Goal: Information Seeking & Learning: Learn about a topic

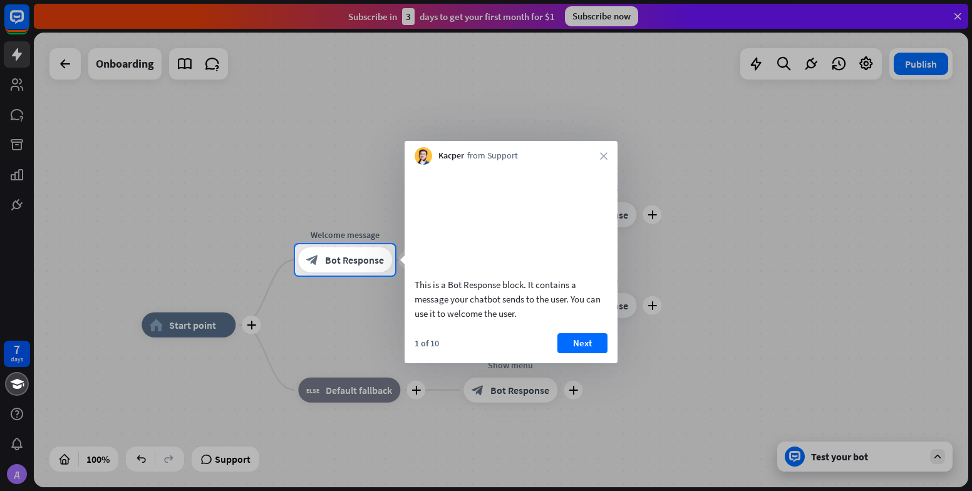
click at [588, 353] on button "Next" at bounding box center [582, 343] width 50 height 20
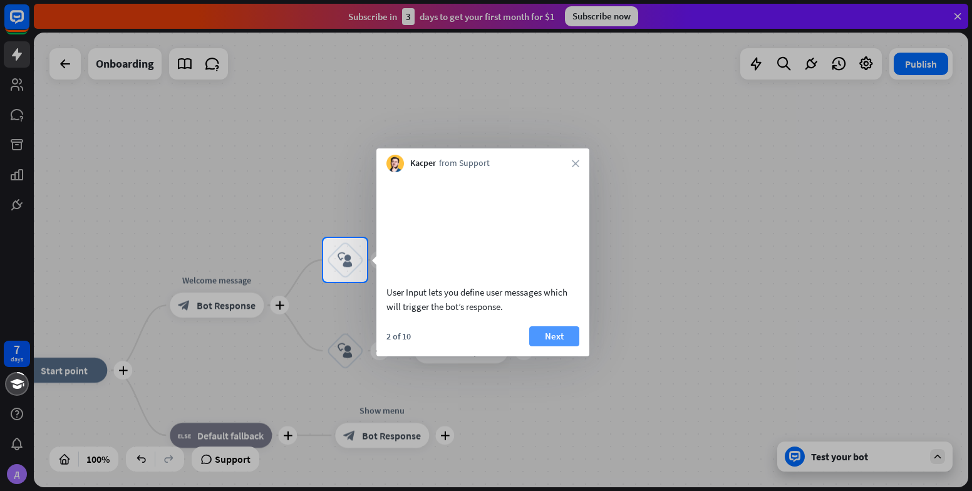
click at [582, 351] on div "2 of 10 Next" at bounding box center [482, 341] width 213 height 30
click at [566, 346] on button "Next" at bounding box center [554, 336] width 50 height 20
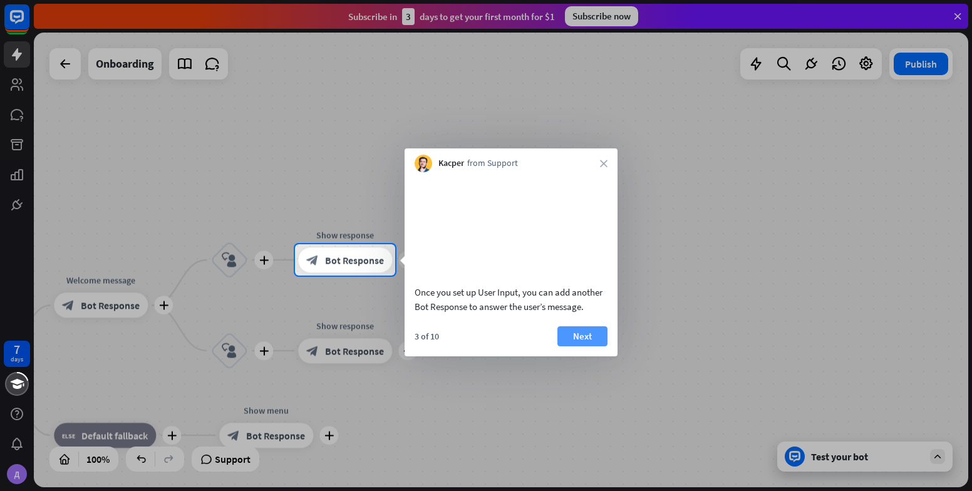
click at [578, 346] on button "Next" at bounding box center [582, 336] width 50 height 20
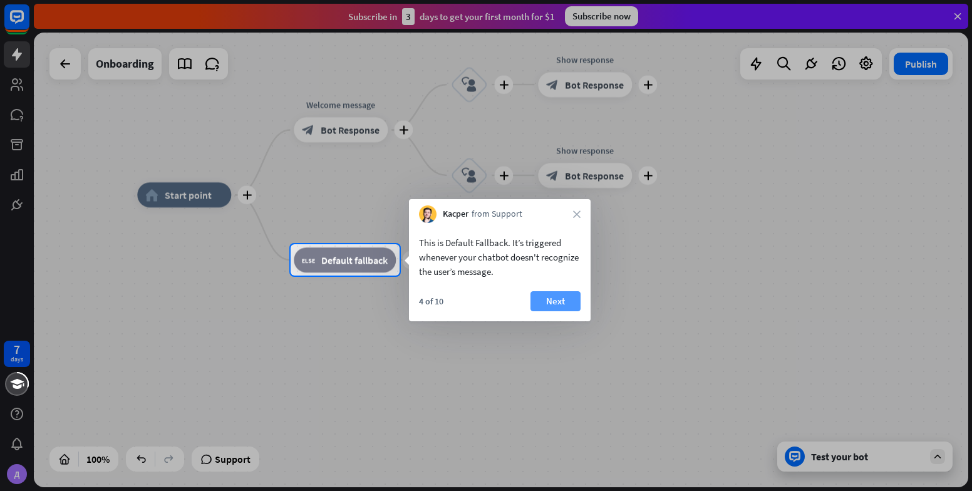
click at [546, 304] on button "Next" at bounding box center [555, 301] width 50 height 20
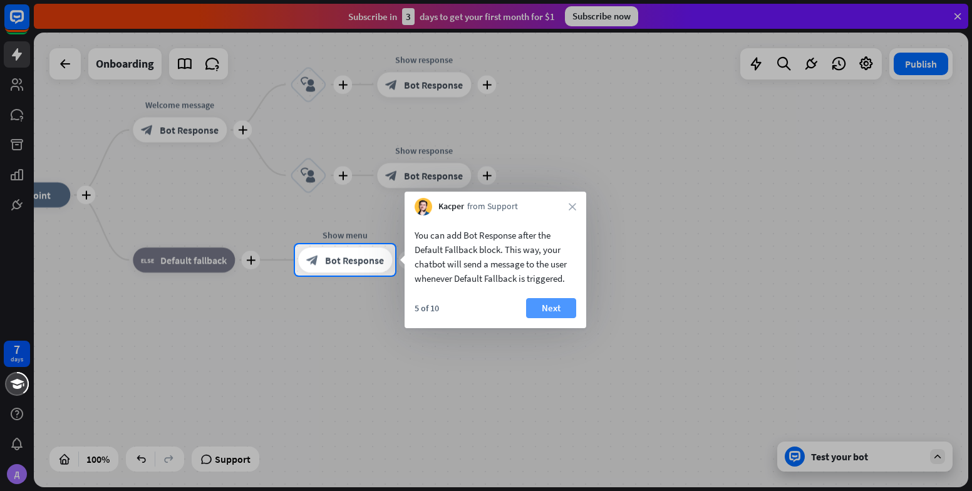
click at [547, 304] on button "Next" at bounding box center [551, 308] width 50 height 20
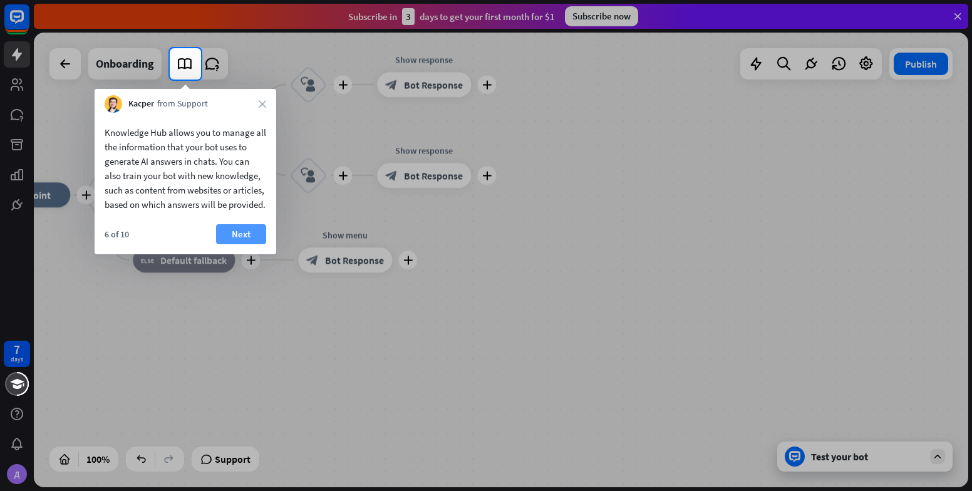
click at [249, 244] on button "Next" at bounding box center [241, 234] width 50 height 20
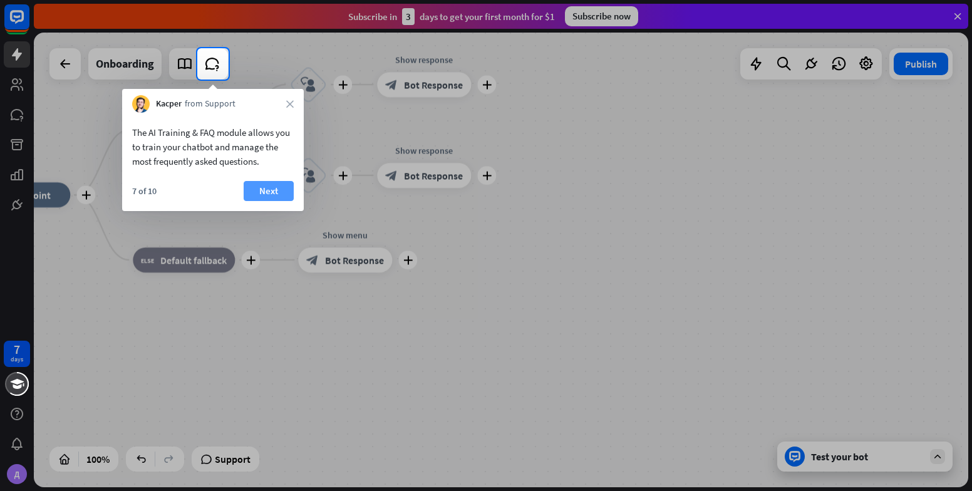
click at [262, 189] on button "Next" at bounding box center [269, 191] width 50 height 20
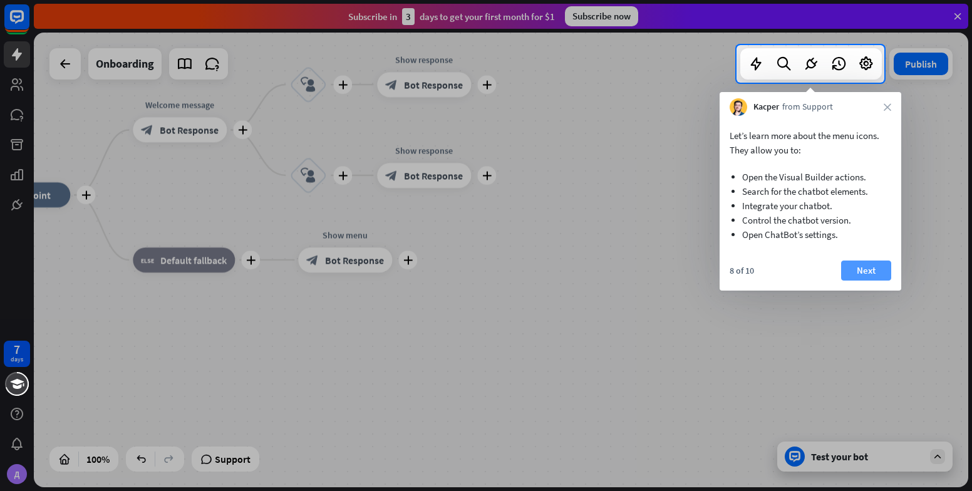
click at [853, 276] on button "Next" at bounding box center [866, 271] width 50 height 20
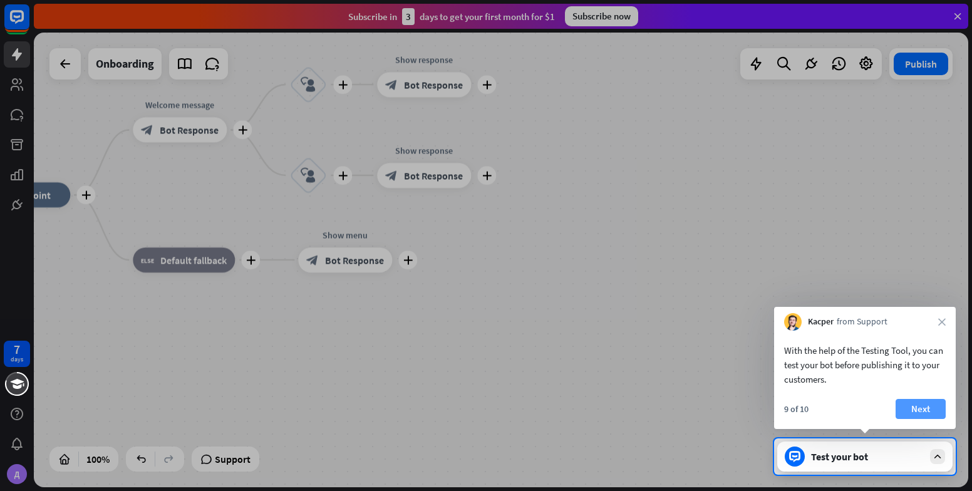
click at [923, 406] on button "Next" at bounding box center [921, 409] width 50 height 20
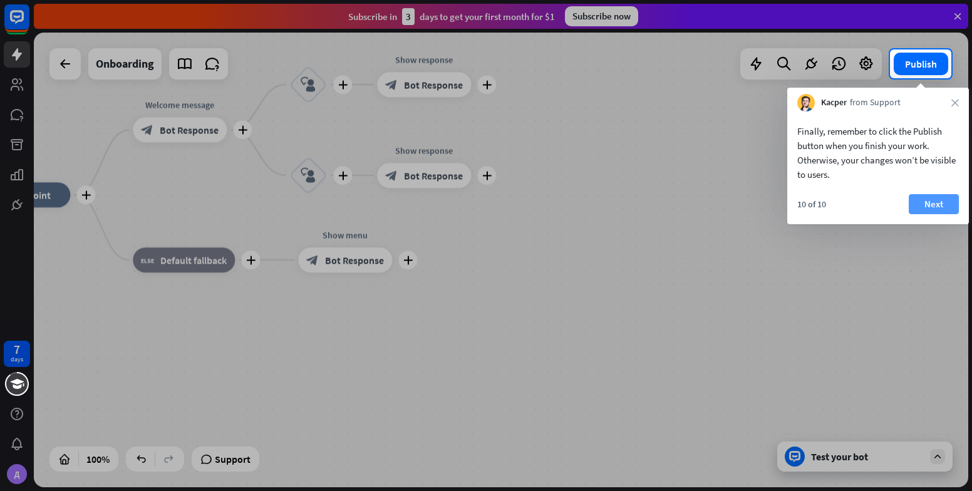
click at [934, 207] on button "Next" at bounding box center [934, 204] width 50 height 20
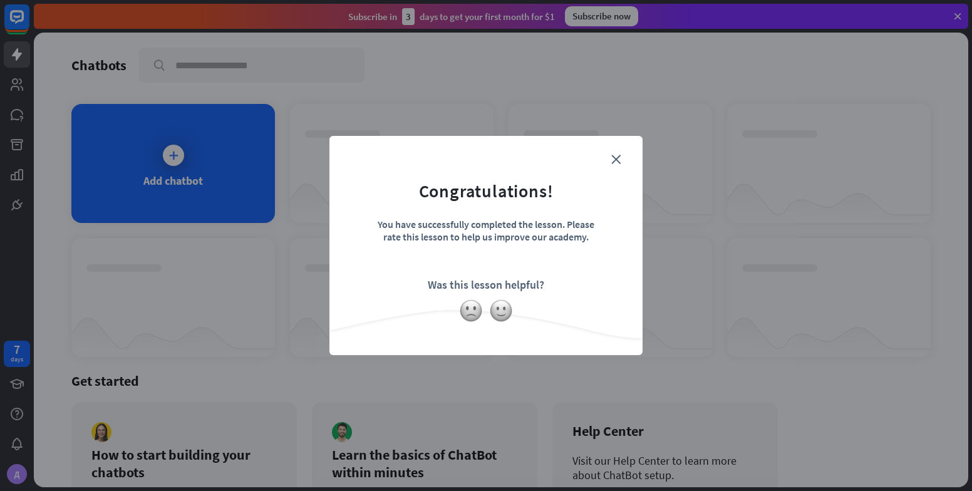
click at [620, 146] on div "close Congratulations! You have successfully completed the lesson. Please rate …" at bounding box center [485, 245] width 313 height 219
click at [613, 153] on form "Congratulations! You have successfully completed the lesson. Please rate this l…" at bounding box center [486, 227] width 282 height 150
click at [617, 168] on form "Congratulations! You have successfully completed the lesson. Please rate this l…" at bounding box center [486, 227] width 282 height 150
click at [617, 157] on icon "close" at bounding box center [615, 159] width 9 height 9
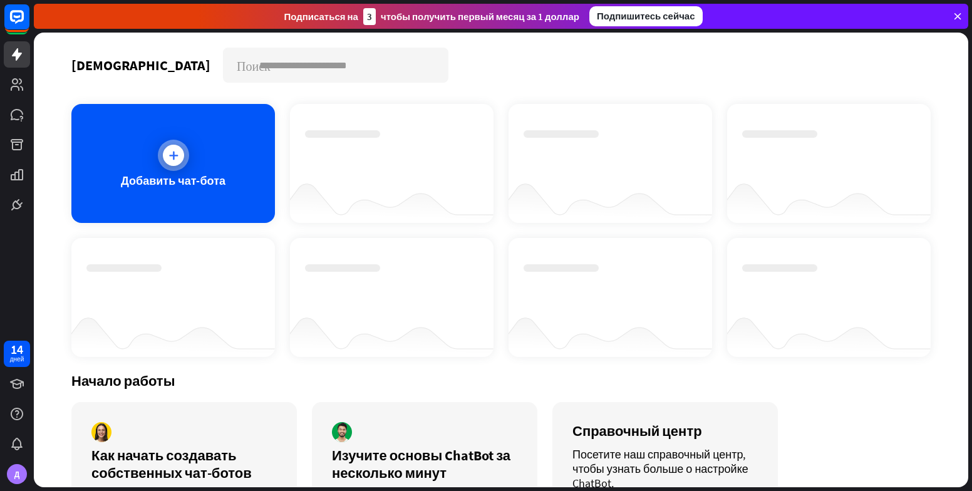
click at [174, 163] on div at bounding box center [173, 155] width 21 height 21
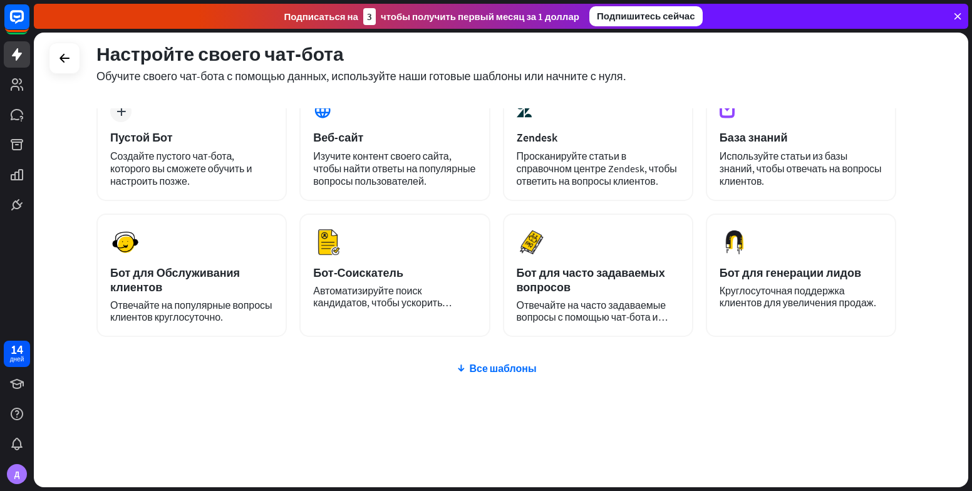
scroll to position [15, 0]
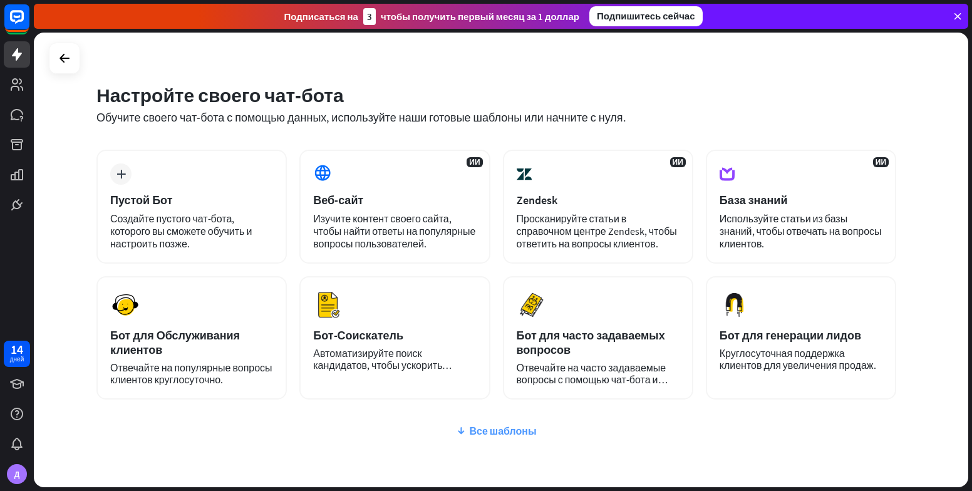
click at [485, 426] on ya-tr-span "Все шаблоны" at bounding box center [502, 431] width 67 height 13
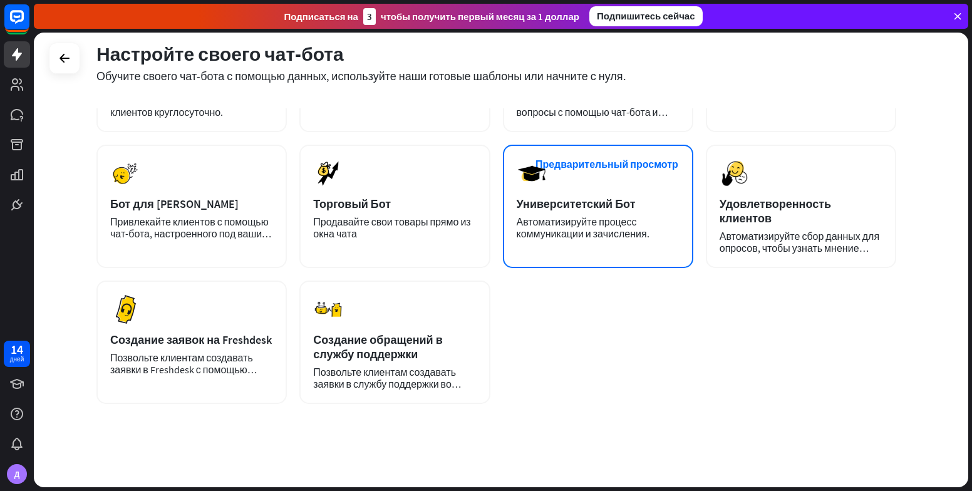
scroll to position [287, 0]
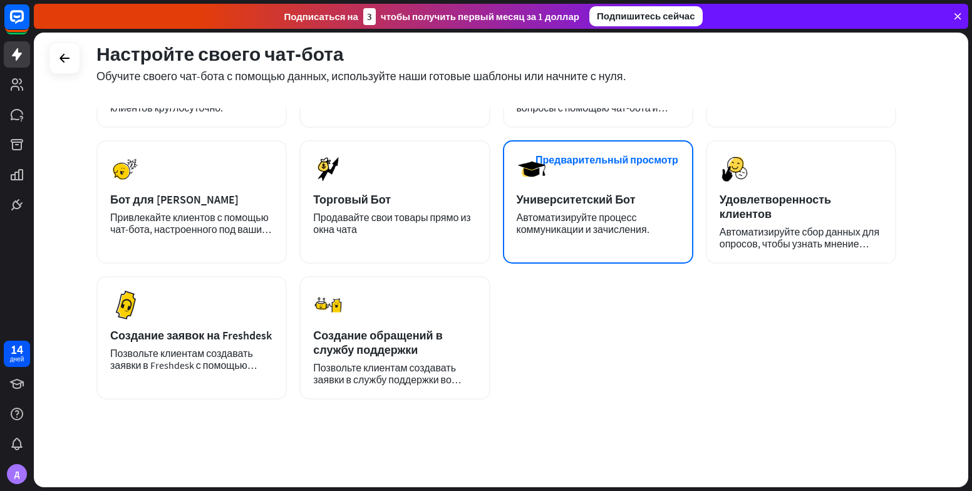
click at [531, 184] on img at bounding box center [532, 169] width 30 height 30
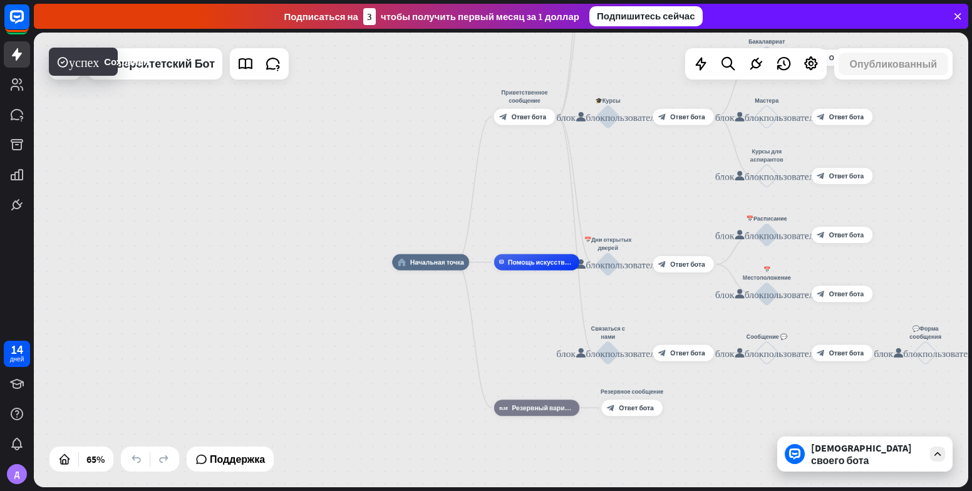
click at [856, 457] on div "[DEMOGRAPHIC_DATA] своего бота" at bounding box center [867, 454] width 113 height 25
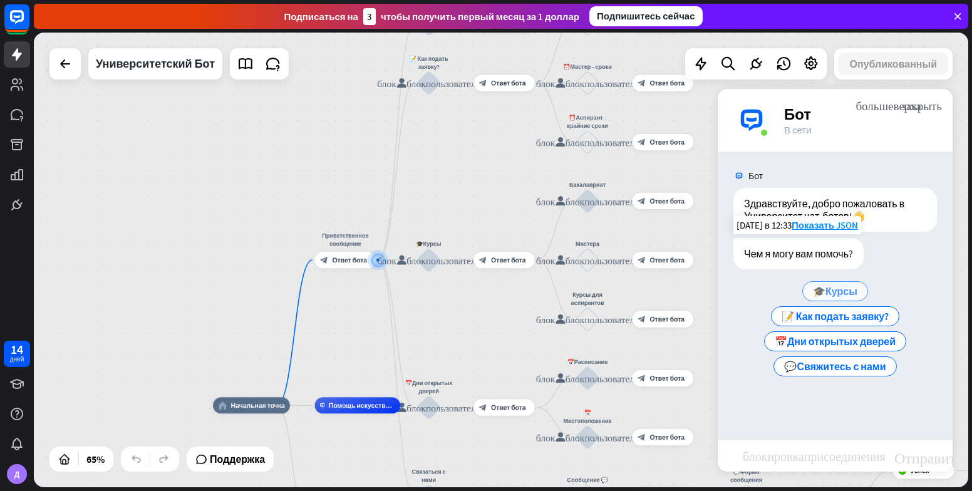
click at [837, 292] on ya-tr-span "🎓Курсы" at bounding box center [835, 291] width 44 height 13
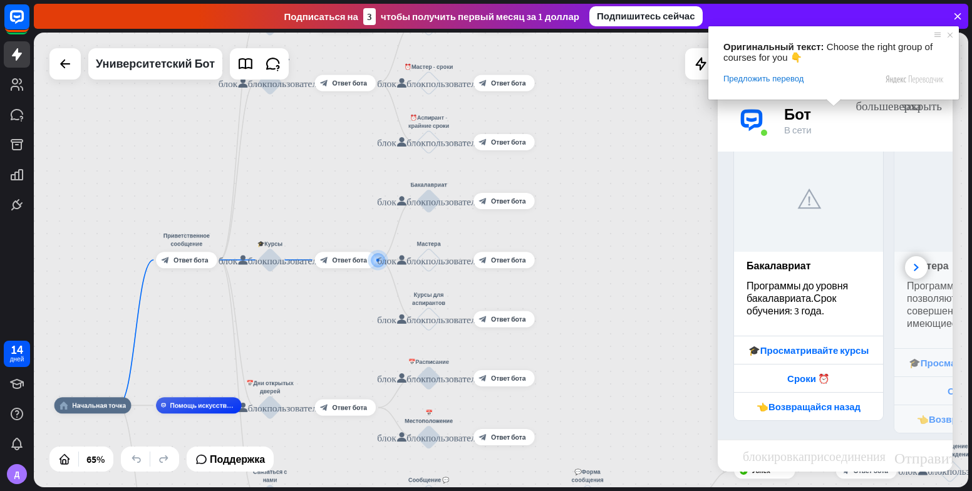
scroll to position [279, 0]
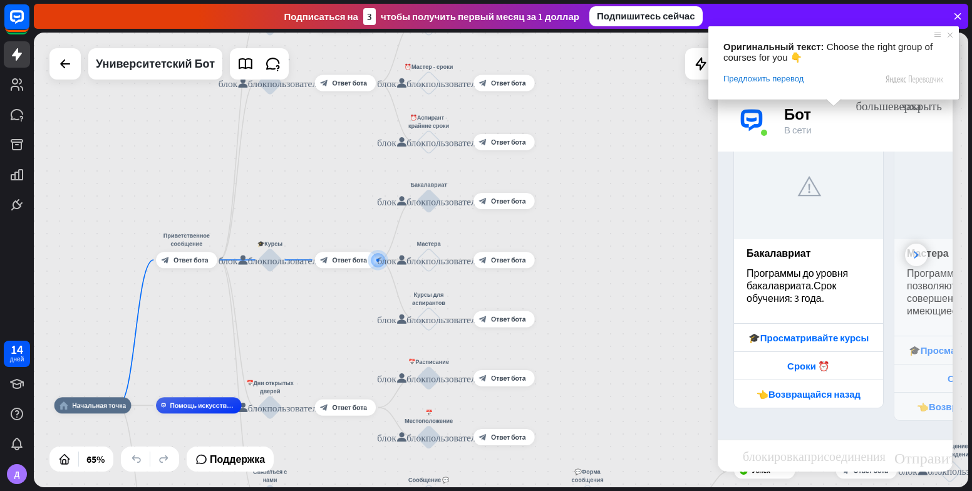
click at [905, 259] on div at bounding box center [916, 255] width 23 height 23
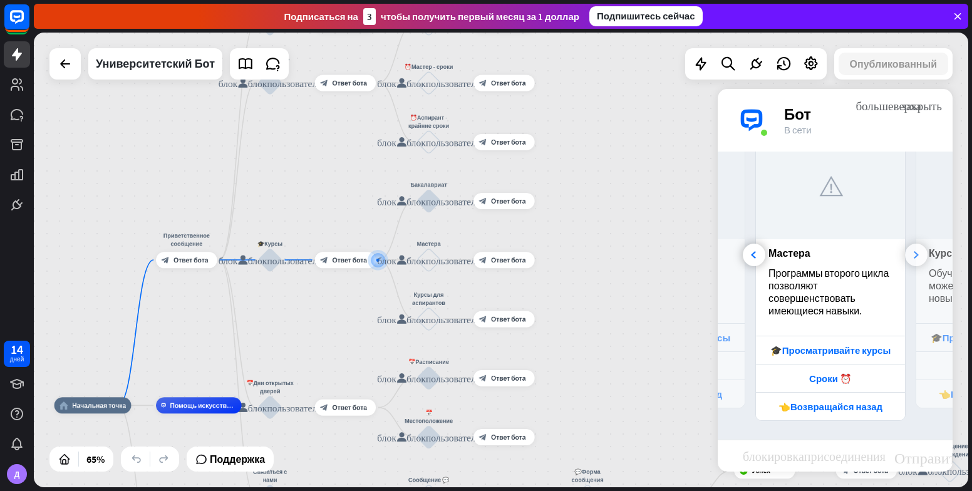
click at [905, 259] on div at bounding box center [916, 255] width 23 height 23
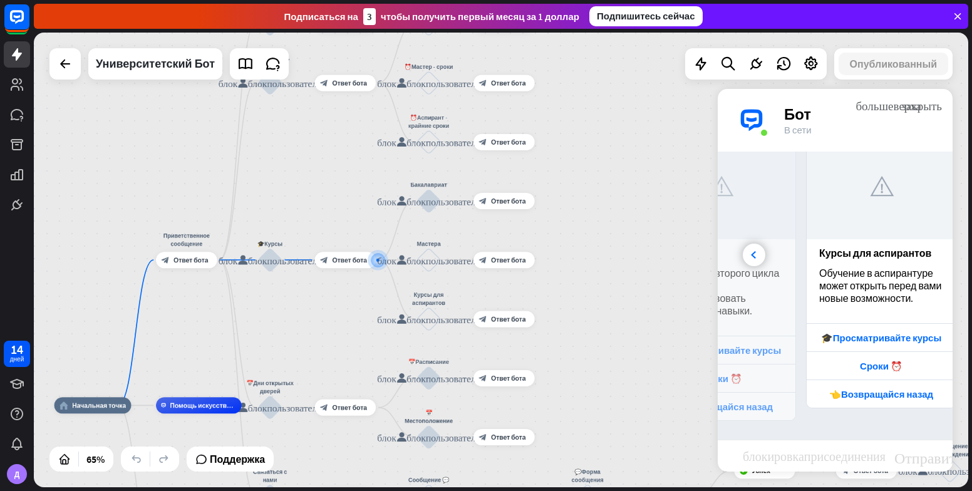
scroll to position [0, 277]
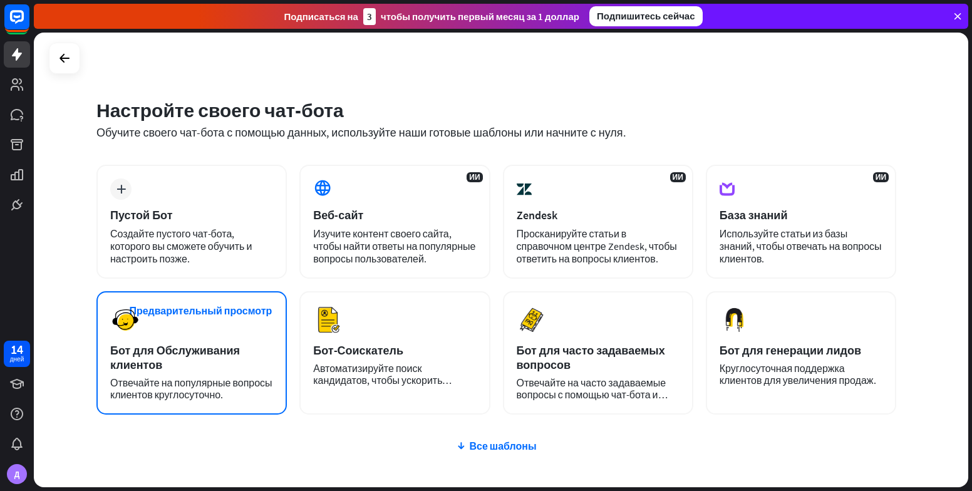
scroll to position [78, 0]
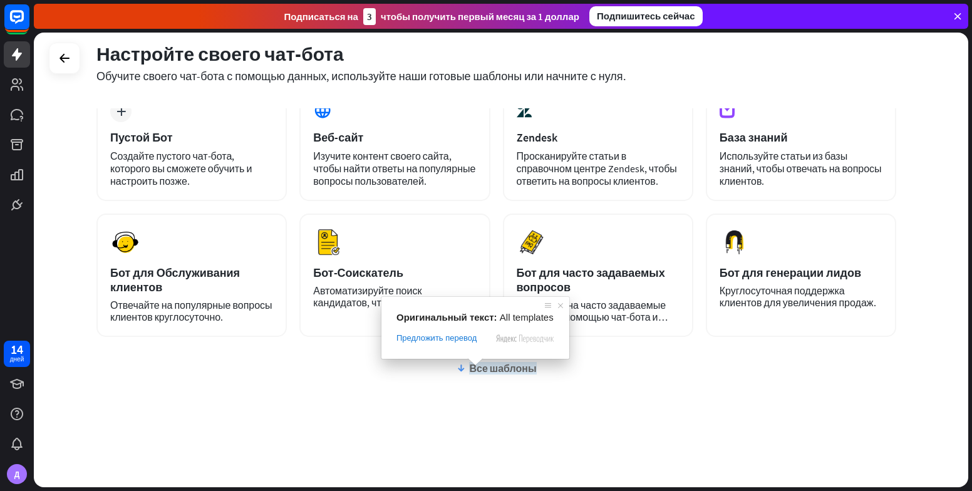
click at [483, 370] on ya-tr-span "Все шаблоны" at bounding box center [502, 368] width 67 height 13
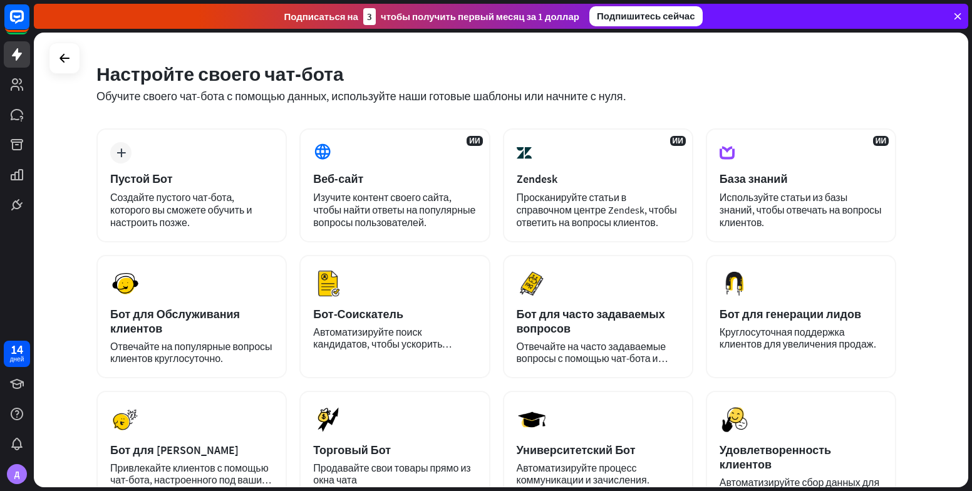
scroll to position [0, 0]
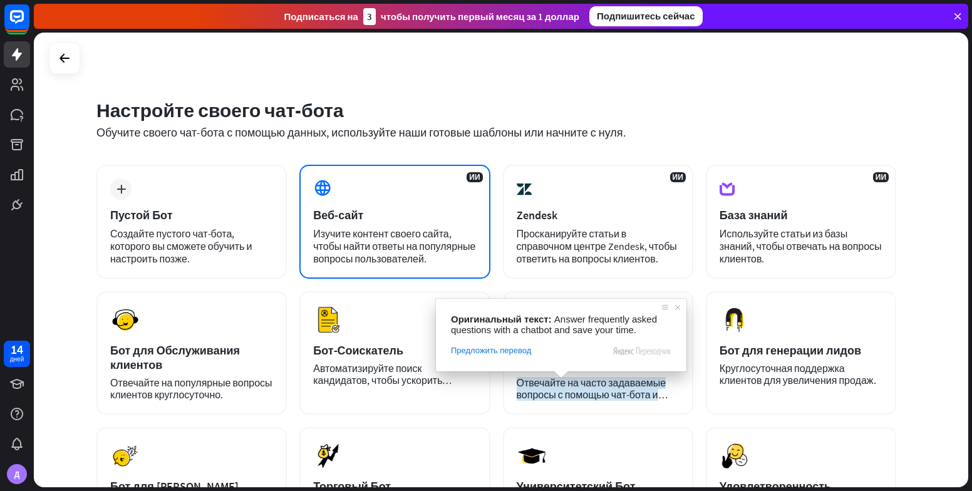
click at [413, 224] on div "ИИ Веб-сайт Изучите контент своего сайта, чтобы найти ответы на популярные вопр…" at bounding box center [394, 222] width 190 height 114
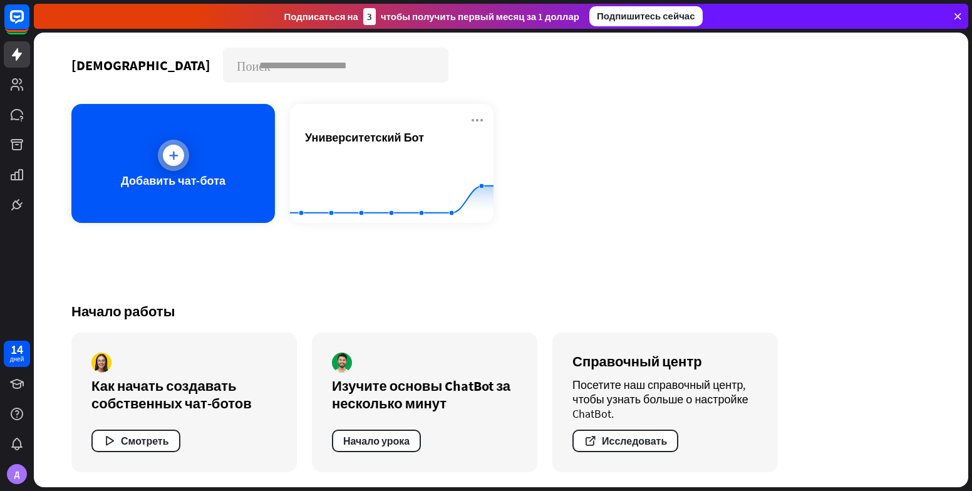
click at [144, 156] on div "Добавить чат-бота" at bounding box center [173, 163] width 204 height 119
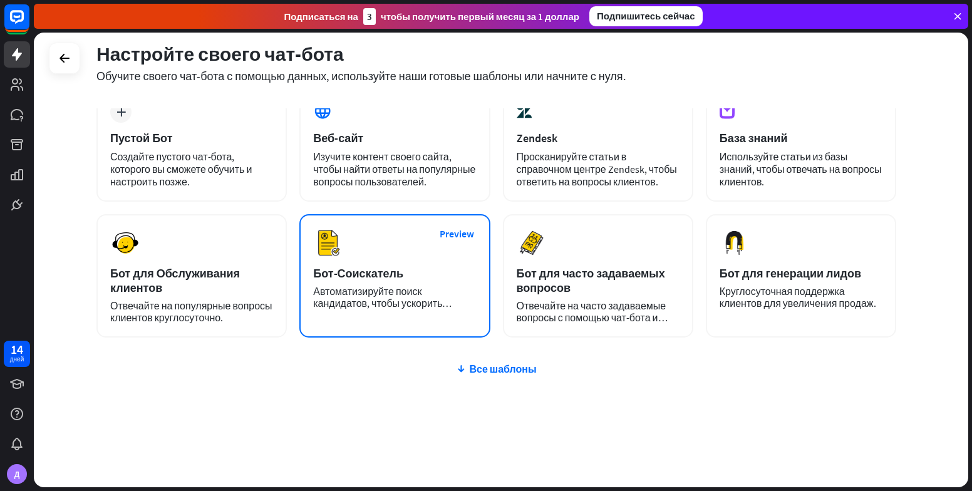
scroll to position [78, 0]
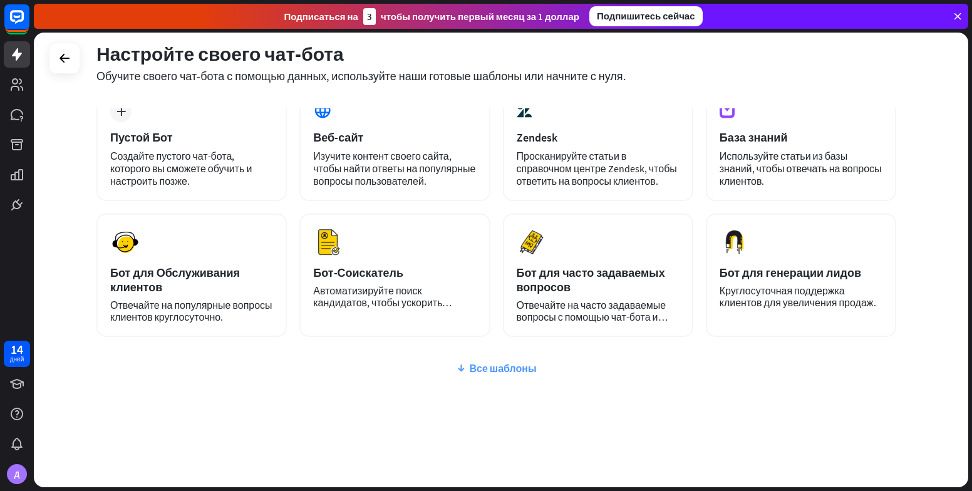
click at [461, 362] on icon at bounding box center [461, 368] width 10 height 13
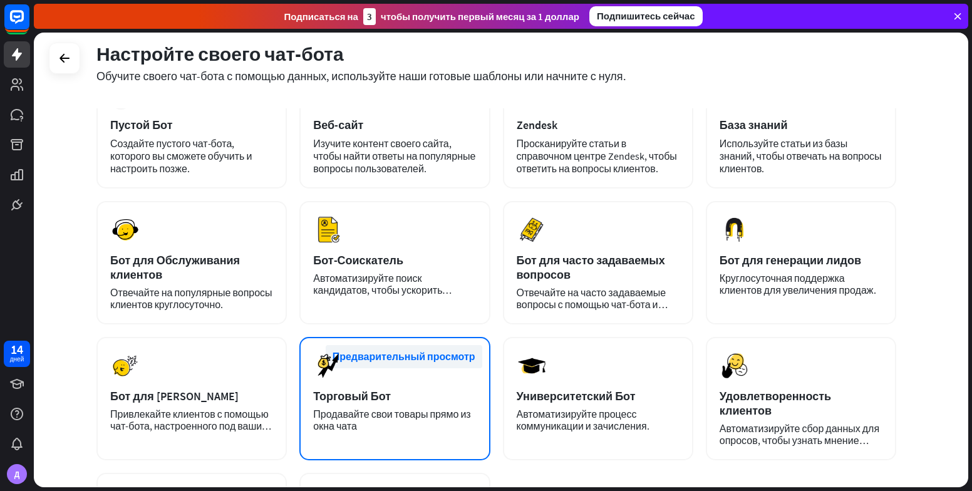
scroll to position [0, 0]
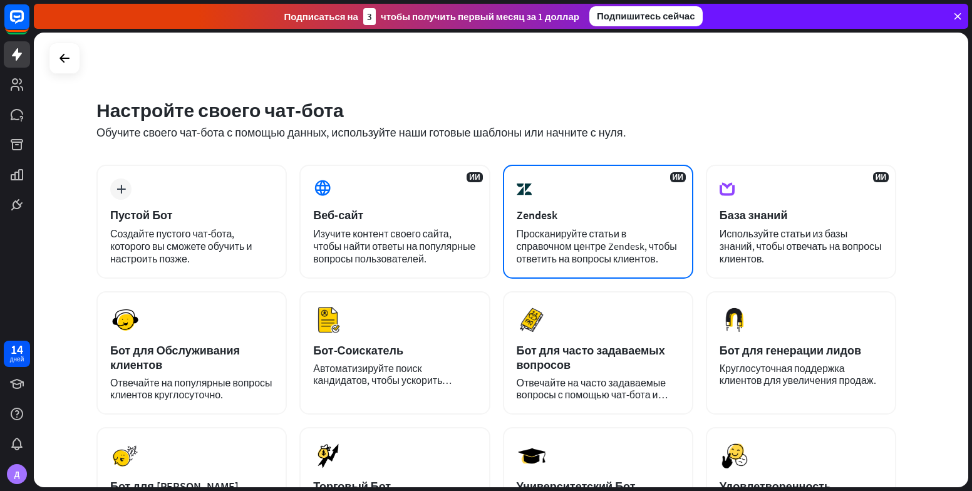
click at [658, 187] on div "ИИ Zendesk Просканируйте статьи в справочном центре Zendesk, чтобы ответить на …" at bounding box center [598, 222] width 190 height 114
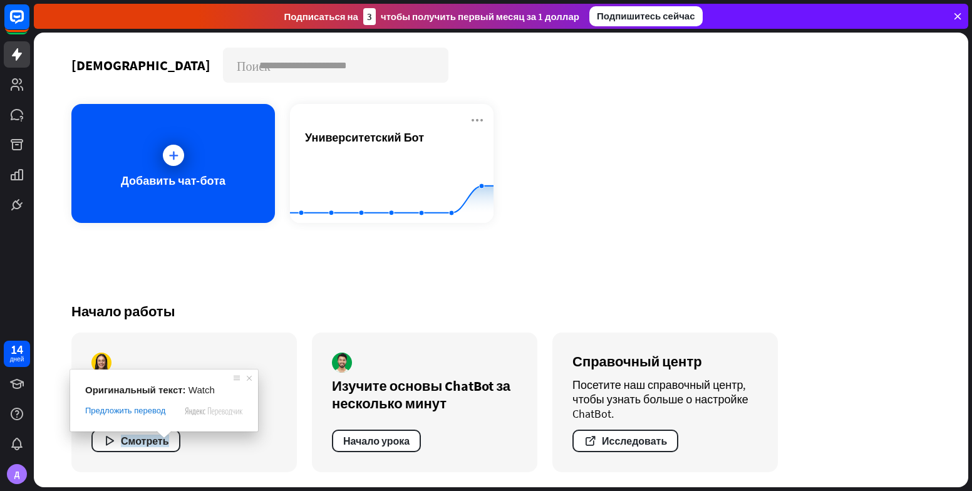
click at [162, 438] on span at bounding box center [164, 435] width 16 height 8
click at [113, 443] on icon "button" at bounding box center [109, 441] width 13 height 13
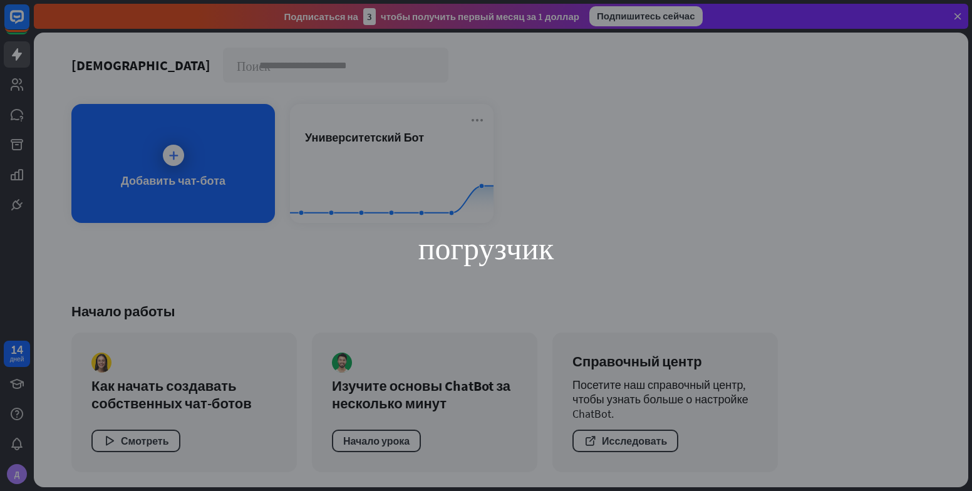
click at [409, 291] on div "погрузчик" at bounding box center [485, 246] width 501 height 282
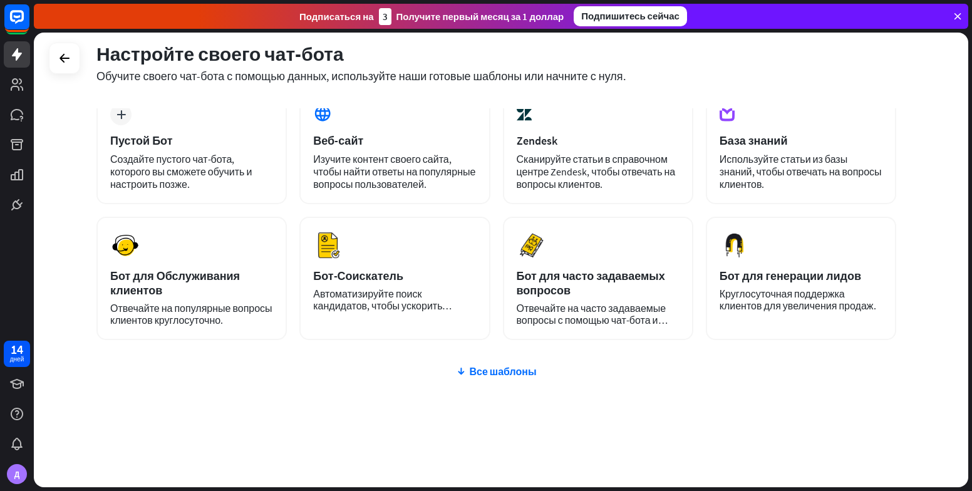
scroll to position [78, 0]
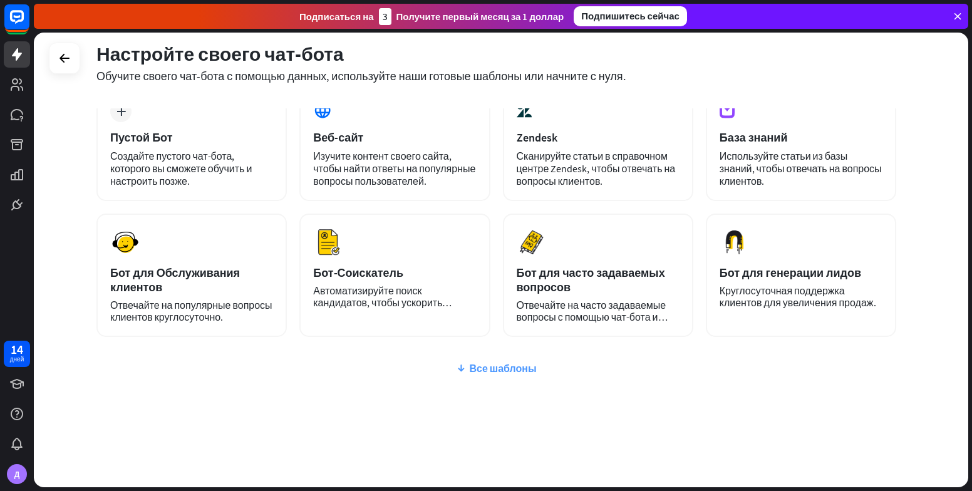
click at [485, 365] on ya-tr-span "Все шаблоны" at bounding box center [502, 368] width 67 height 13
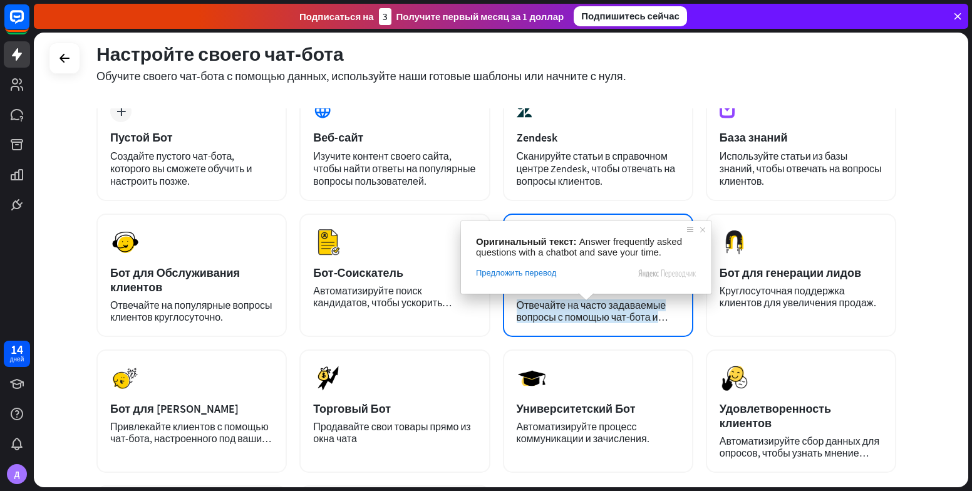
click at [590, 294] on div "Оригинальный текст: [PERSON_NAME] frequently asked questions with a chatbot and…" at bounding box center [586, 257] width 251 height 73
click at [624, 216] on div "Предварительный просмотр Бот для часто задаваемых вопросов Отвечайте на часто з…" at bounding box center [598, 275] width 190 height 123
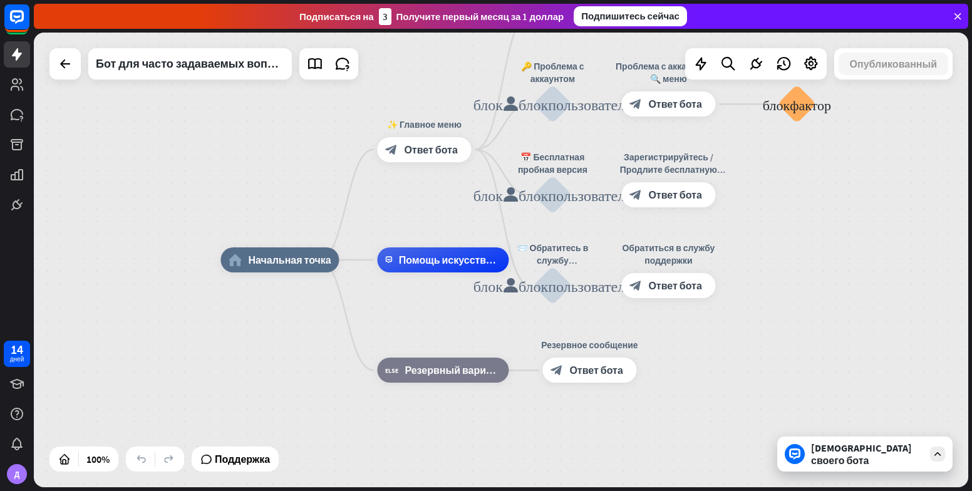
click at [843, 441] on div "[DEMOGRAPHIC_DATA] своего бота" at bounding box center [864, 454] width 175 height 35
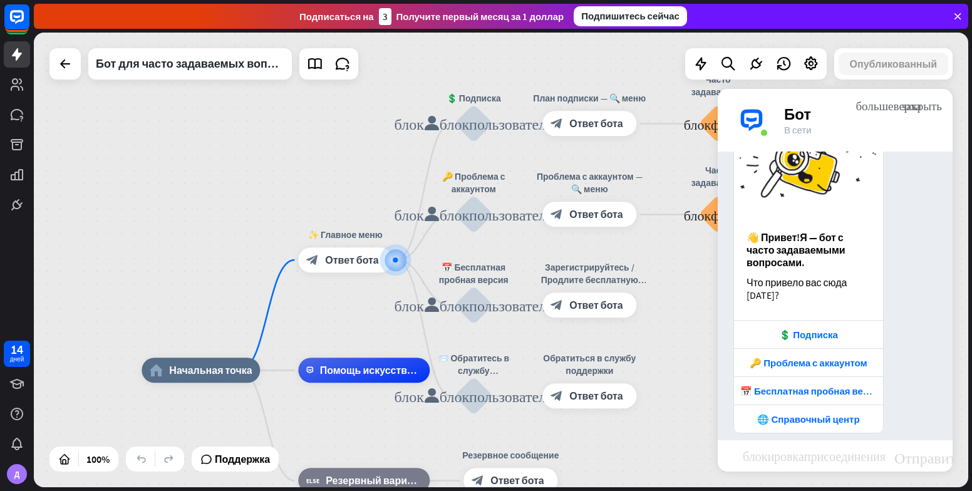
scroll to position [84, 0]
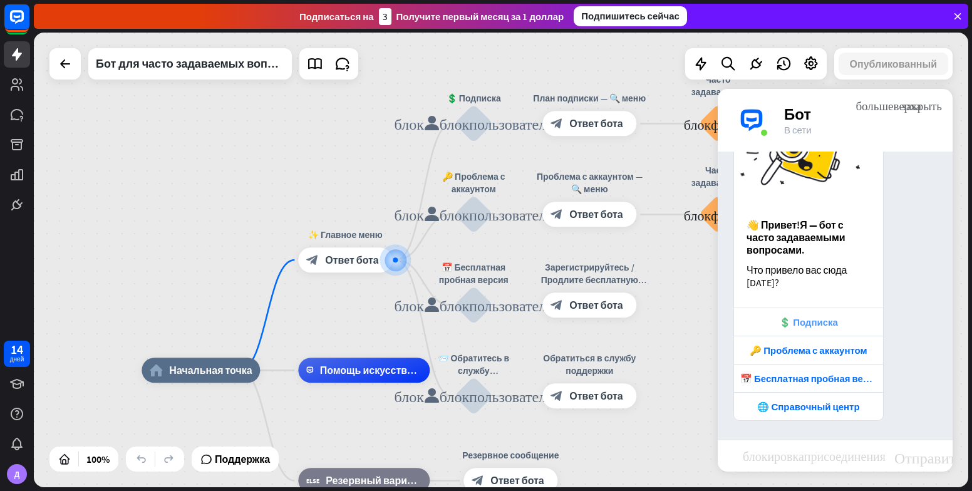
click at [767, 323] on div "💲 Подписка" at bounding box center [808, 322] width 137 height 12
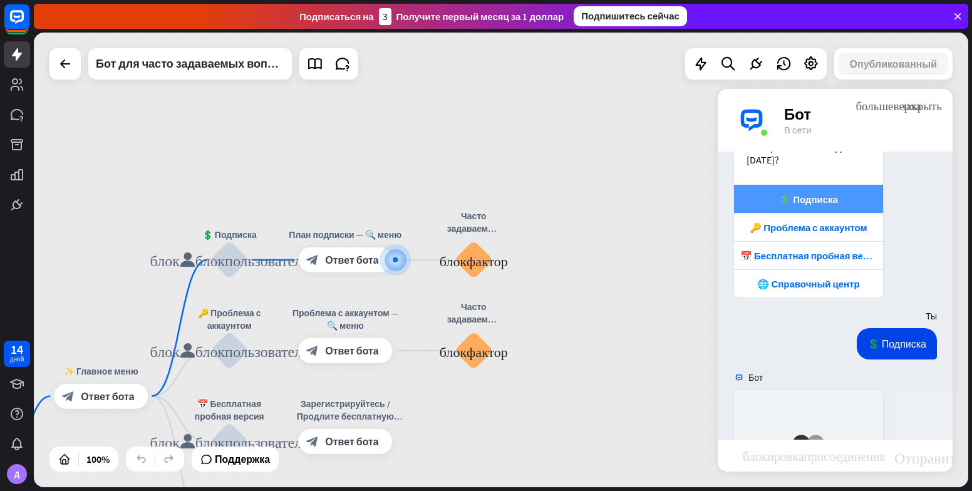
scroll to position [411, 0]
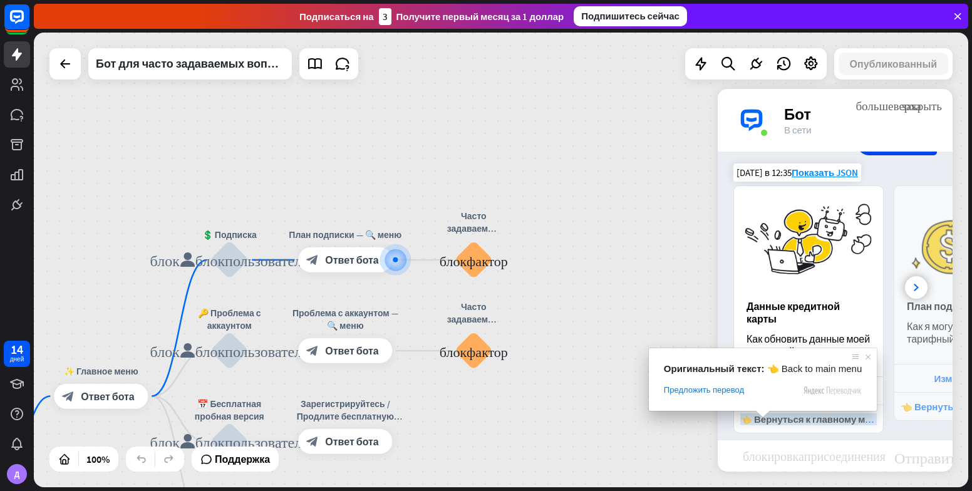
click at [759, 423] on ya-tr-span "👈 Вернуться к главному меню" at bounding box center [812, 419] width 144 height 12
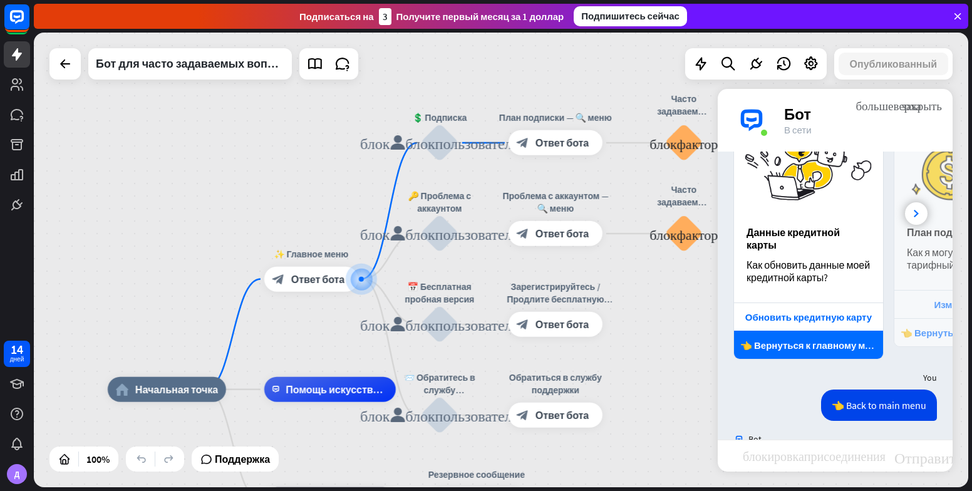
scroll to position [546, 0]
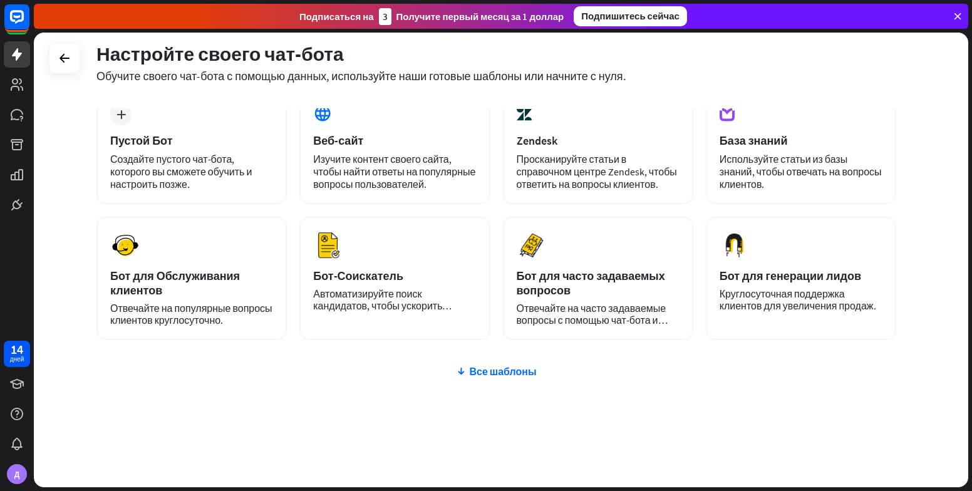
scroll to position [78, 0]
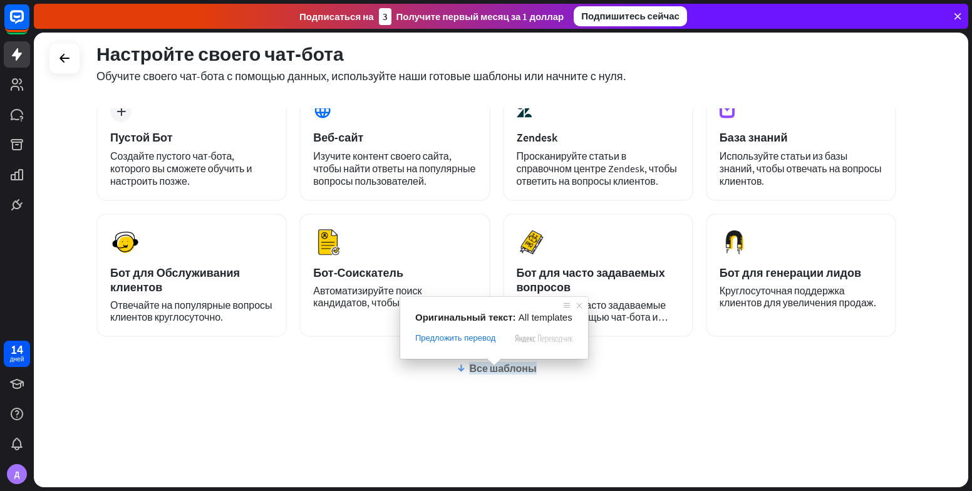
click at [488, 363] on span at bounding box center [494, 362] width 16 height 8
click at [470, 370] on ya-tr-span "Все шаблоны" at bounding box center [502, 368] width 67 height 13
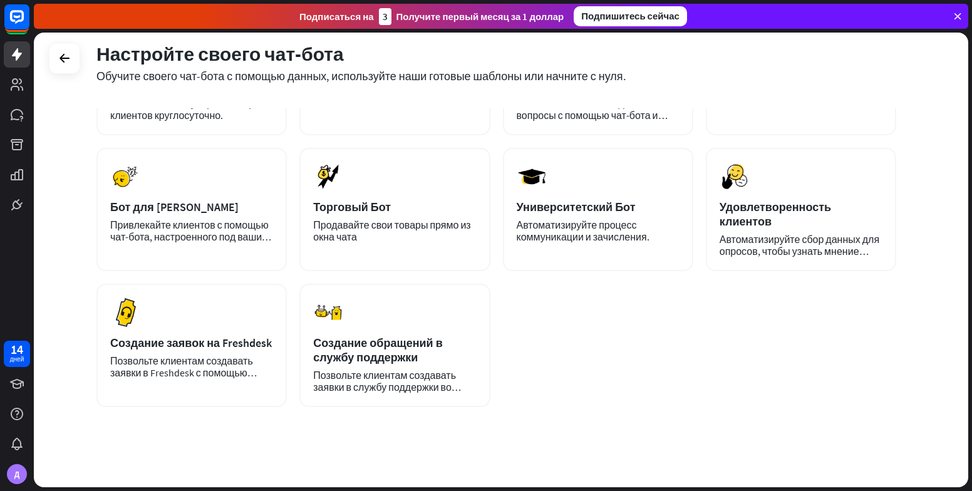
scroll to position [287, 0]
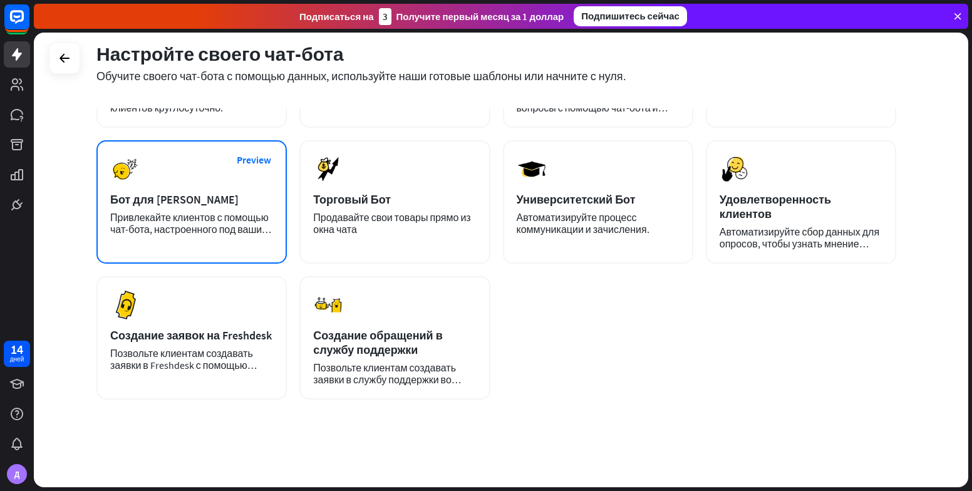
click at [199, 203] on ya-tr-span "Бот для [PERSON_NAME]" at bounding box center [174, 199] width 128 height 14
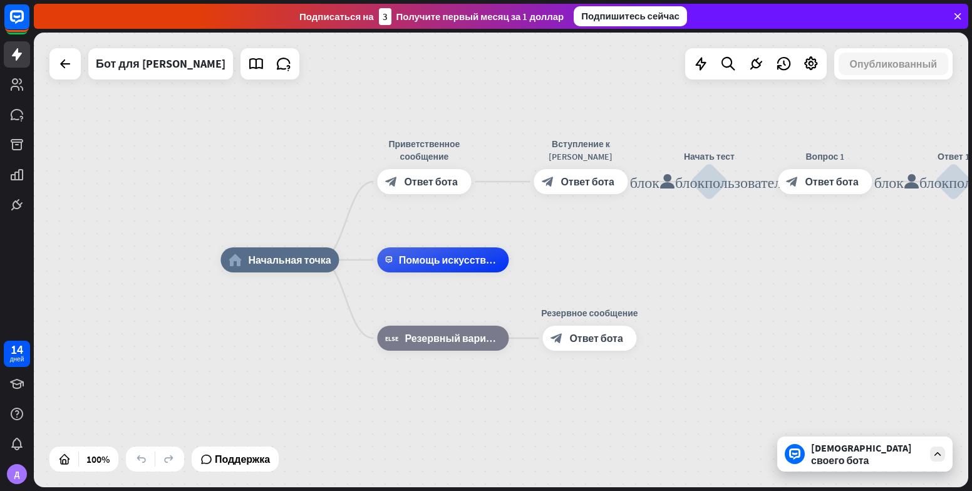
click at [874, 467] on div "[DEMOGRAPHIC_DATA] своего бота" at bounding box center [864, 454] width 175 height 35
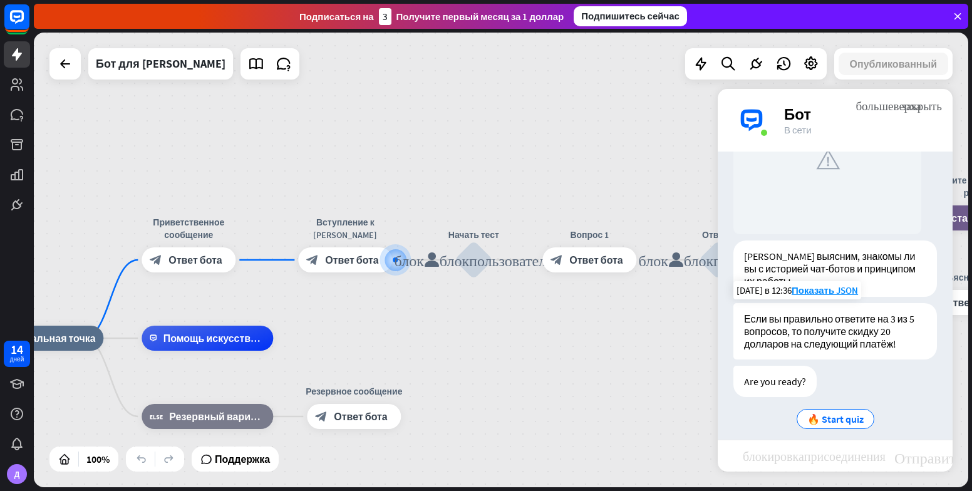
scroll to position [152, 0]
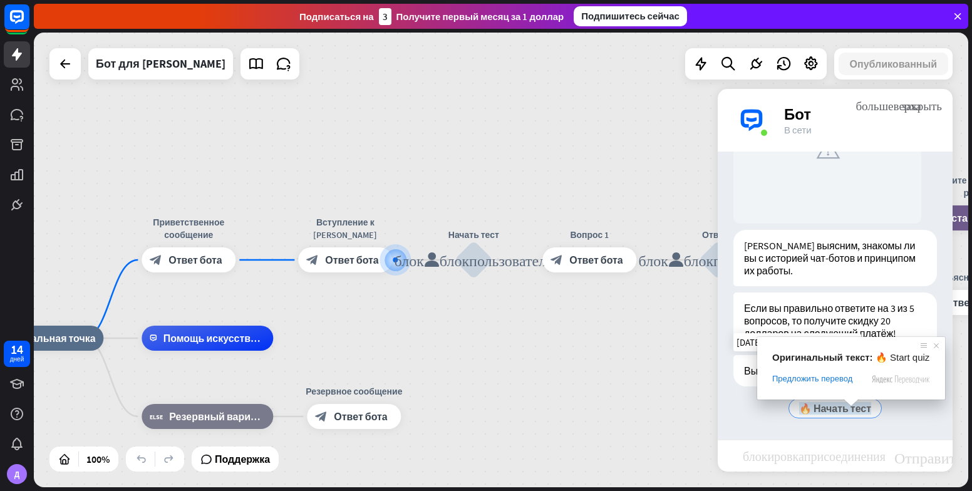
click at [841, 408] on ya-tr-span "🔥 Начать тест" at bounding box center [835, 408] width 72 height 13
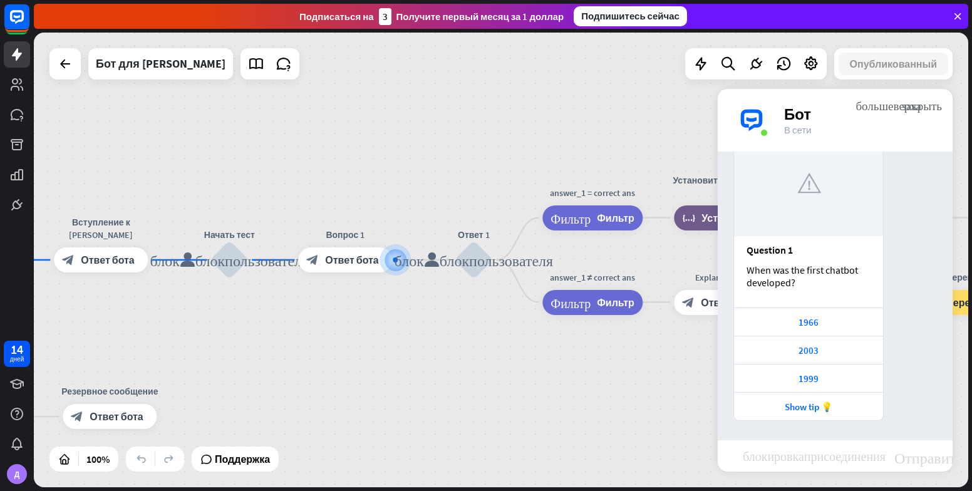
scroll to position [501, 0]
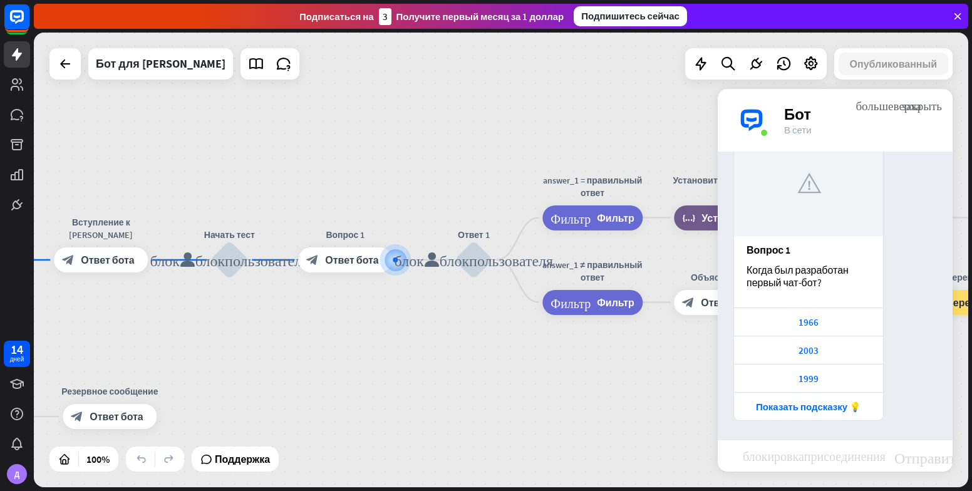
drag, startPoint x: 317, startPoint y: 325, endPoint x: 363, endPoint y: 343, distance: 49.8
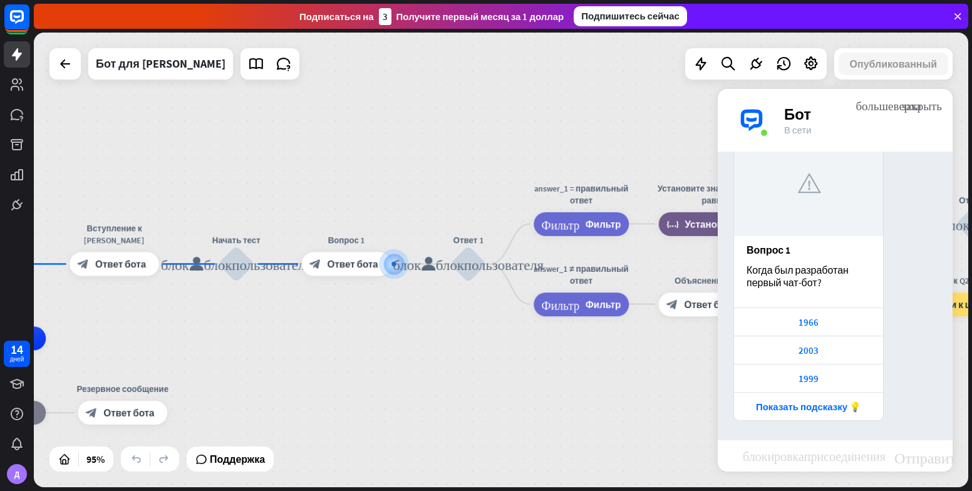
drag, startPoint x: 382, startPoint y: 349, endPoint x: 423, endPoint y: 352, distance: 40.8
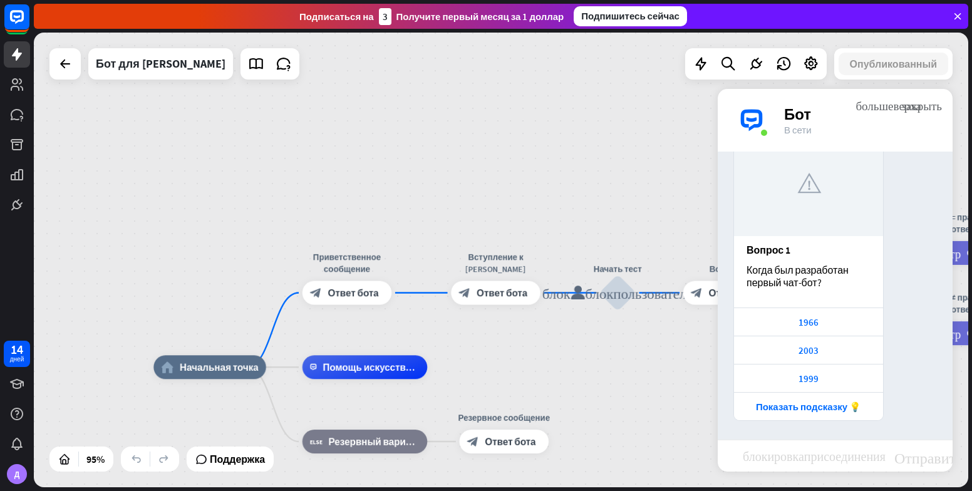
drag, startPoint x: 355, startPoint y: 197, endPoint x: 737, endPoint y: 225, distance: 382.5
click at [737, 225] on div "home_2 Начальная точка Приветственное сообщение block_bot_response Ответ бота В…" at bounding box center [501, 260] width 934 height 455
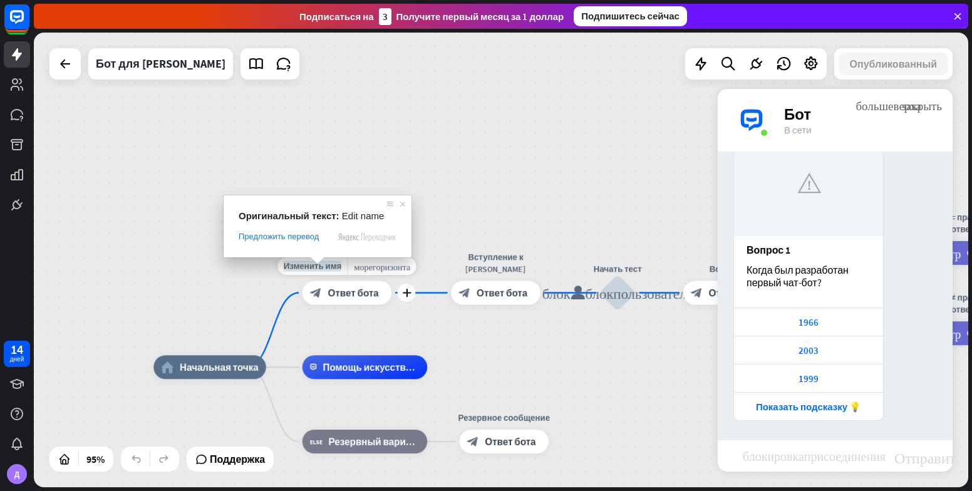
click at [318, 269] on ya-tr-span "Изменить имя" at bounding box center [313, 266] width 58 height 11
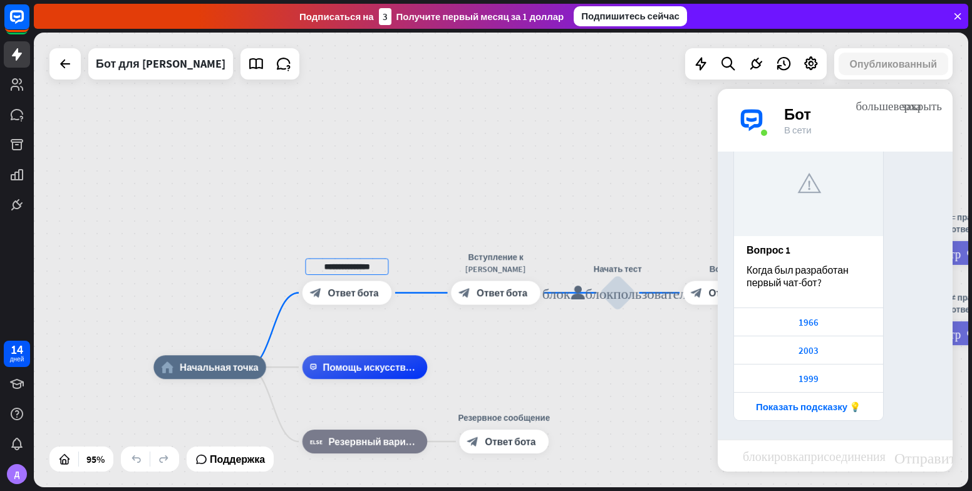
click at [277, 210] on div "**********" at bounding box center [501, 260] width 934 height 455
click at [329, 265] on ya-tr-span "Изменить имя" at bounding box center [313, 266] width 58 height 11
click at [254, 265] on div "**********" at bounding box center [501, 260] width 934 height 455
click at [367, 272] on div "море_горизонта" at bounding box center [382, 266] width 69 height 18
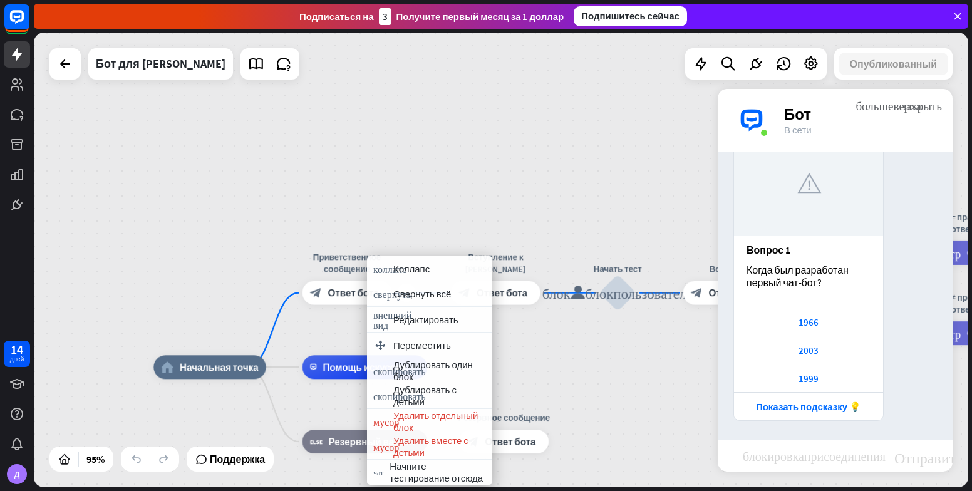
click at [303, 281] on div "еще Приветственное сообщение block_bot_response Ответ бота" at bounding box center [347, 293] width 89 height 24
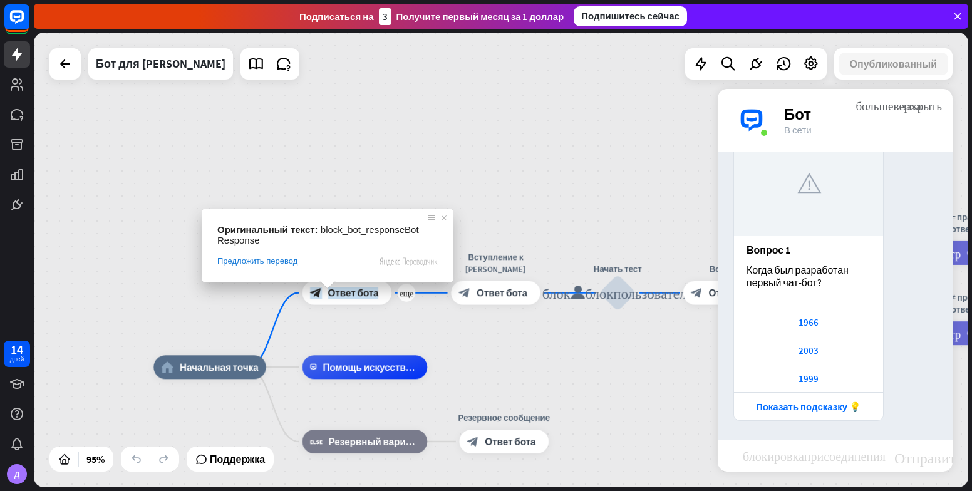
click at [338, 296] on ya-tr-span "Ответ бота" at bounding box center [353, 293] width 51 height 12
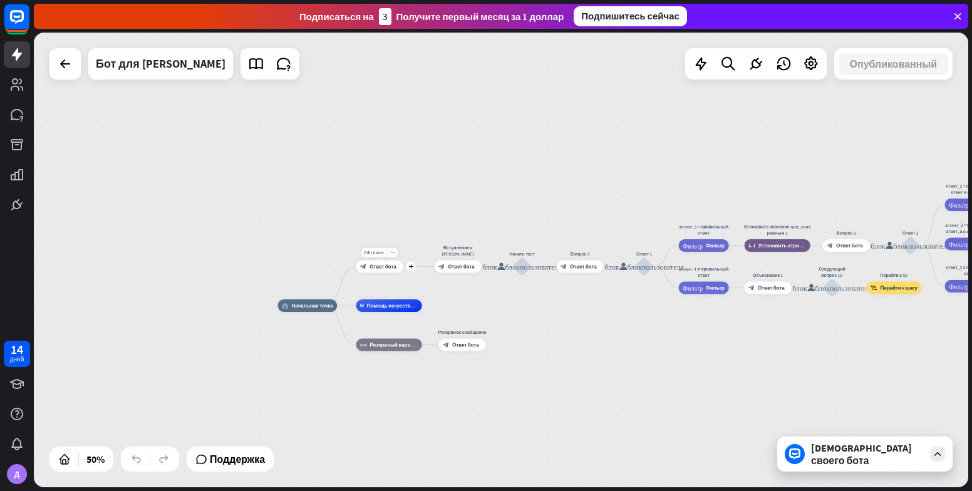
drag, startPoint x: 419, startPoint y: 271, endPoint x: 300, endPoint y: 264, distance: 119.2
drag, startPoint x: 612, startPoint y: 248, endPoint x: 544, endPoint y: 229, distance: 70.2
drag, startPoint x: 578, startPoint y: 198, endPoint x: 549, endPoint y: 197, distance: 28.8
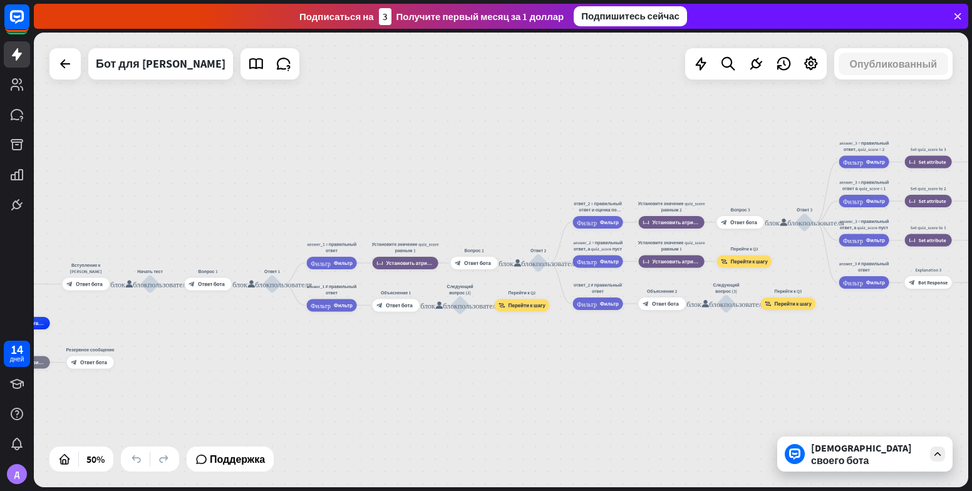
drag, startPoint x: 550, startPoint y: 197, endPoint x: 152, endPoint y: 217, distance: 398.2
click at [152, 217] on div "home_2 Начальная точка Приветственное сообщение block_bot_response Ответ бота В…" at bounding box center [501, 260] width 934 height 455
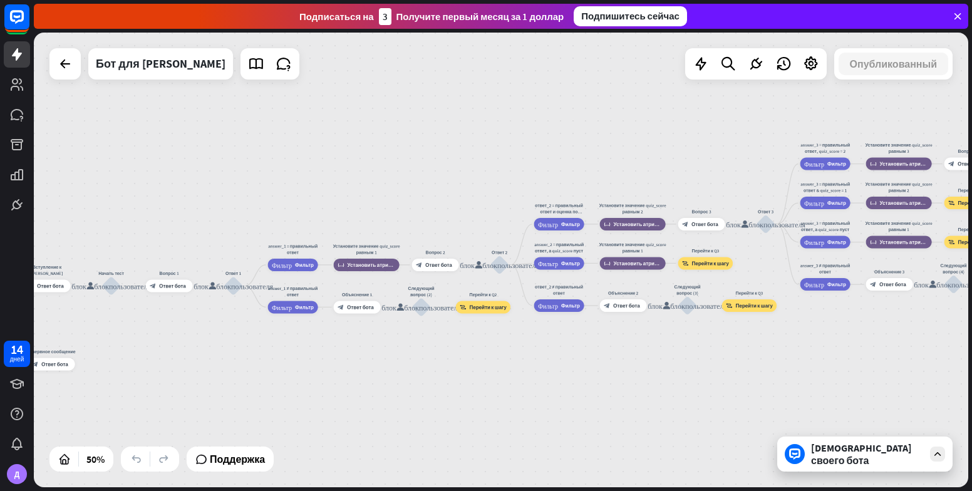
drag, startPoint x: 451, startPoint y: 203, endPoint x: 184, endPoint y: 199, distance: 267.5
click at [171, 199] on div "home_2 Начальная точка Приветственное сообщение block_bot_response Ответ бота В…" at bounding box center [501, 260] width 934 height 455
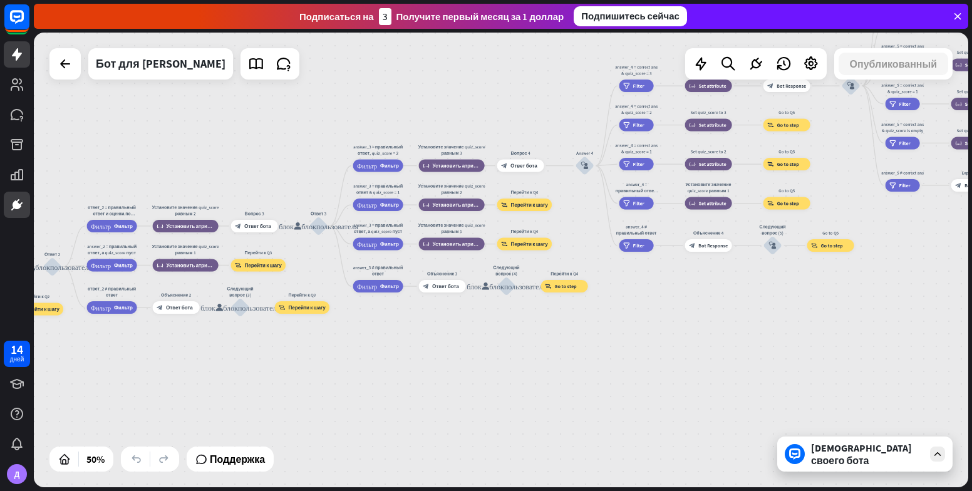
drag, startPoint x: 353, startPoint y: 193, endPoint x: 28, endPoint y: 204, distance: 325.9
click at [48, 204] on div "home_2 Начальная точка Приветственное сообщение block_bot_response Ответ бота В…" at bounding box center [501, 260] width 934 height 455
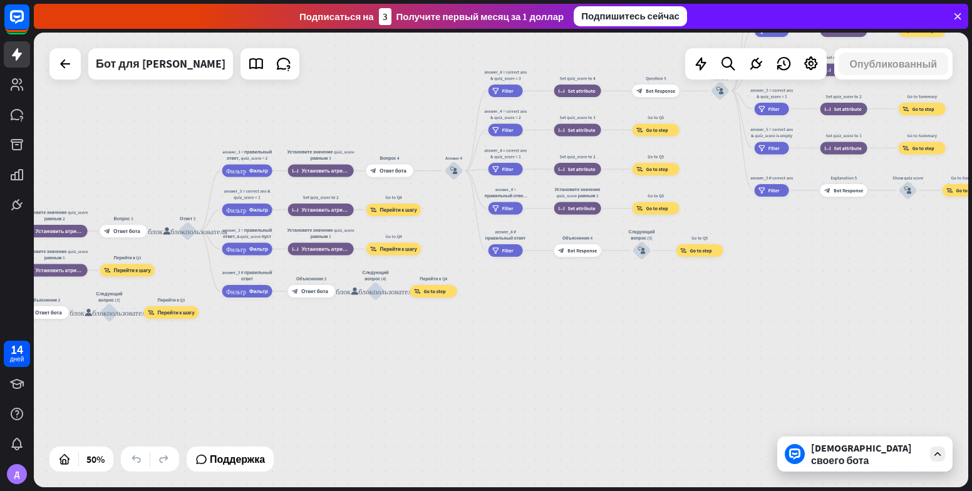
drag, startPoint x: 705, startPoint y: 304, endPoint x: 180, endPoint y: 326, distance: 524.7
click at [189, 326] on div "home_2 Начальная точка Приветственное сообщение block_bot_response Ответ бота В…" at bounding box center [501, 260] width 934 height 455
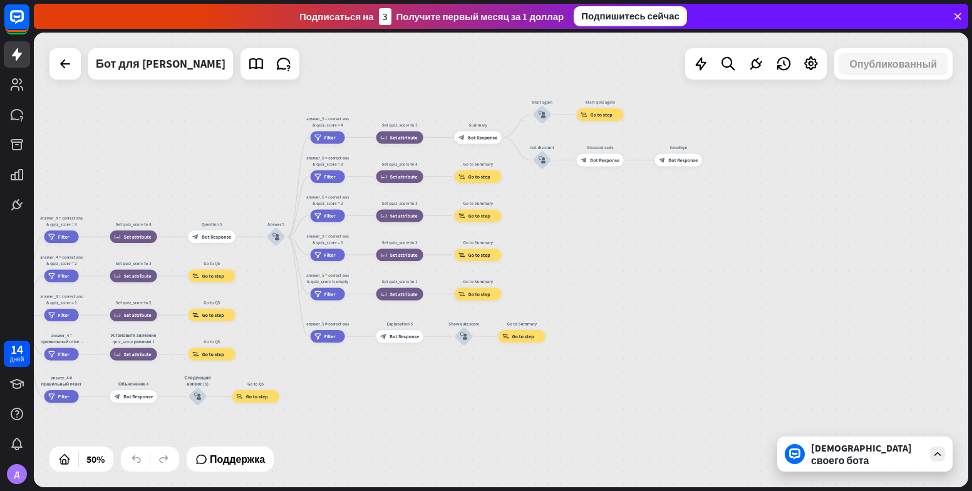
drag, startPoint x: 599, startPoint y: 277, endPoint x: 705, endPoint y: 386, distance: 151.9
click at [705, 386] on div "home_2 Начальная точка Приветственное сообщение block_bot_response Ответ бота В…" at bounding box center [501, 260] width 934 height 455
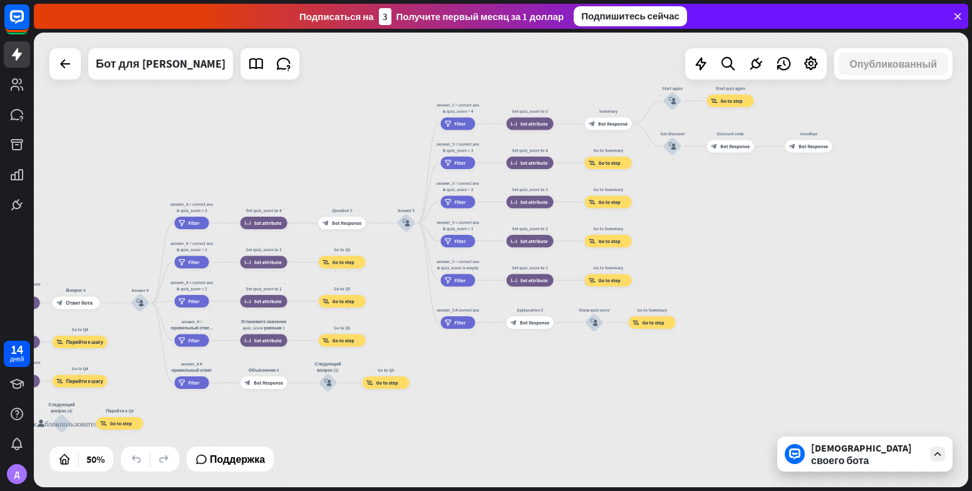
drag, startPoint x: 650, startPoint y: 356, endPoint x: 767, endPoint y: 349, distance: 116.7
click at [782, 349] on div "home_2 Начальная точка Приветственное сообщение block_bot_response Ответ бота В…" at bounding box center [501, 260] width 934 height 455
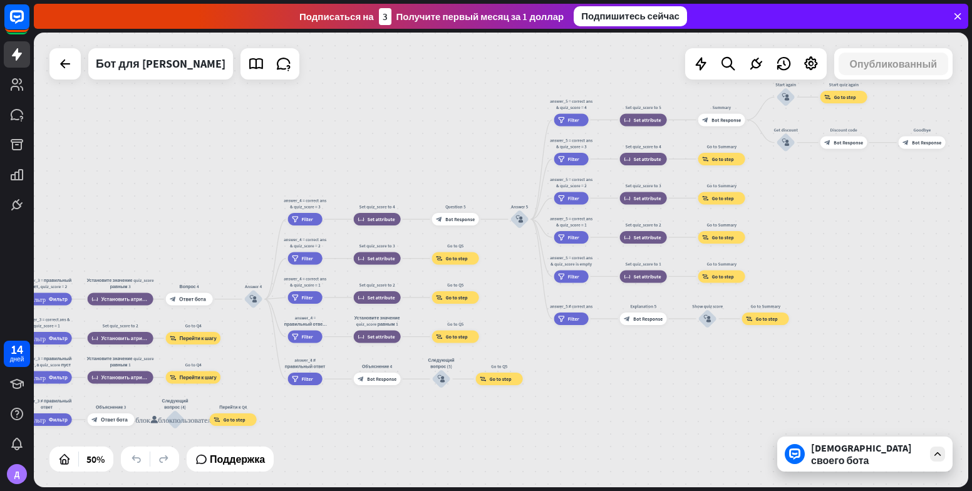
drag, startPoint x: 638, startPoint y: 345, endPoint x: 744, endPoint y: 329, distance: 107.6
click at [744, 331] on div "home_2 Начальная точка Приветственное сообщение block_bot_response Ответ бота В…" at bounding box center [501, 260] width 934 height 455
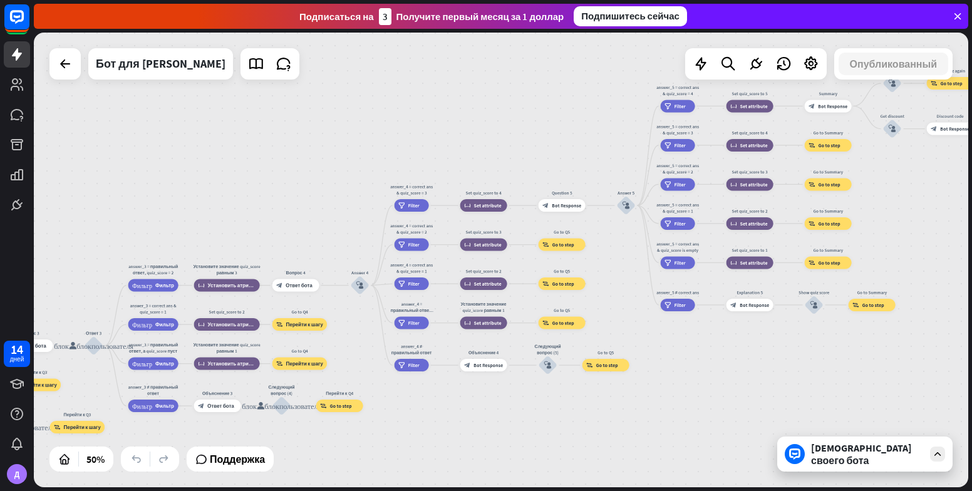
click at [432, 137] on div "home_2 Начальная точка Приветственное сообщение block_bot_response Ответ бота В…" at bounding box center [501, 260] width 934 height 455
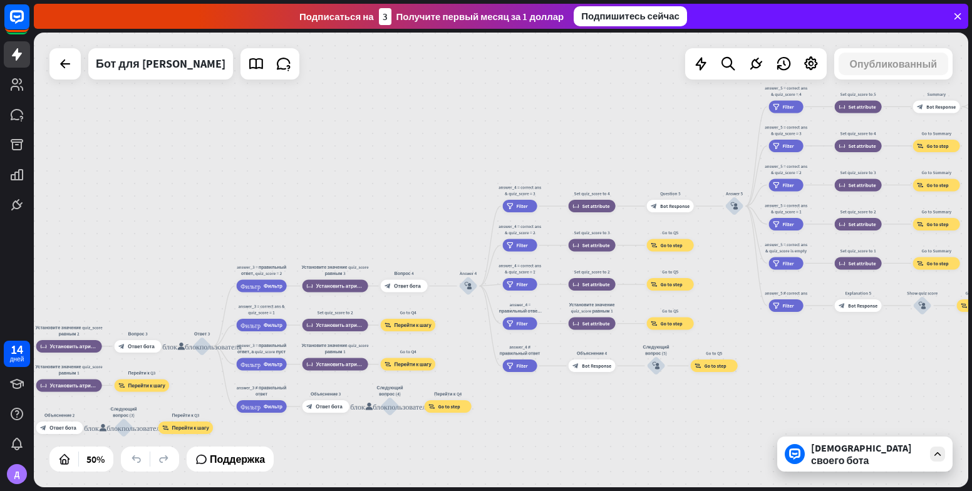
drag, startPoint x: 157, startPoint y: 184, endPoint x: 725, endPoint y: 169, distance: 567.6
click at [727, 169] on div "home_2 Начальная точка Приветственное сообщение block_bot_response Ответ бота В…" at bounding box center [501, 260] width 934 height 455
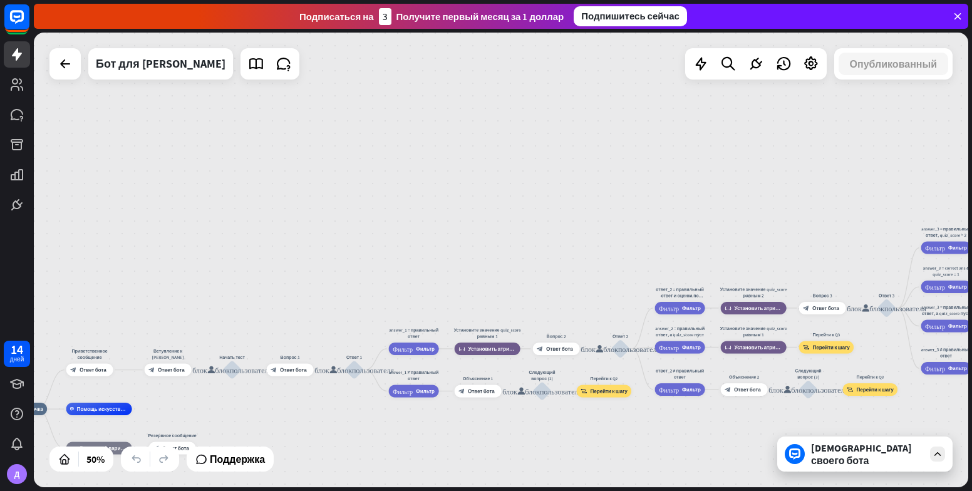
drag, startPoint x: 702, startPoint y: 173, endPoint x: 971, endPoint y: 131, distance: 272.7
click at [971, 132] on div "home_2 Начальная точка Приветственное сообщение block_bot_response Ответ бота В…" at bounding box center [503, 262] width 938 height 458
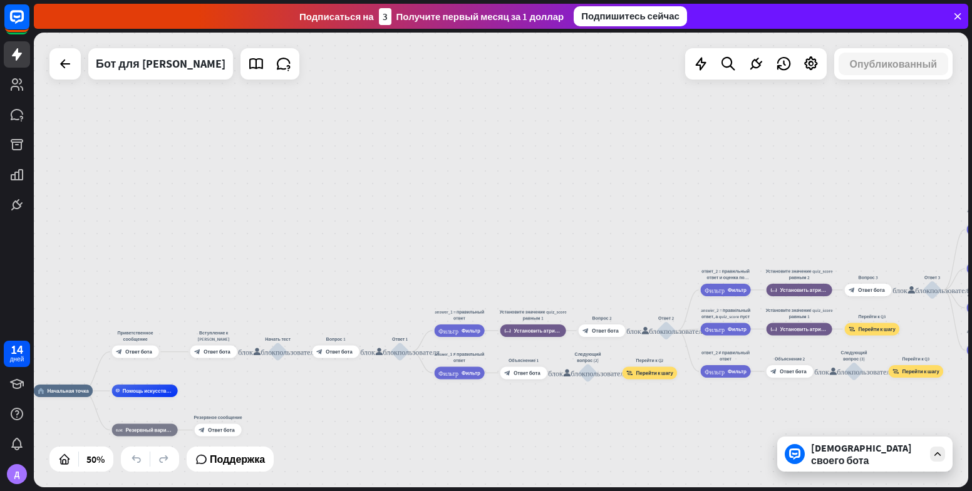
drag, startPoint x: 971, startPoint y: 113, endPoint x: 970, endPoint y: 96, distance: 16.3
click at [971, 97] on div "home_2 Начальная точка Приветственное сообщение block_bot_response Ответ бота В…" at bounding box center [503, 262] width 938 height 458
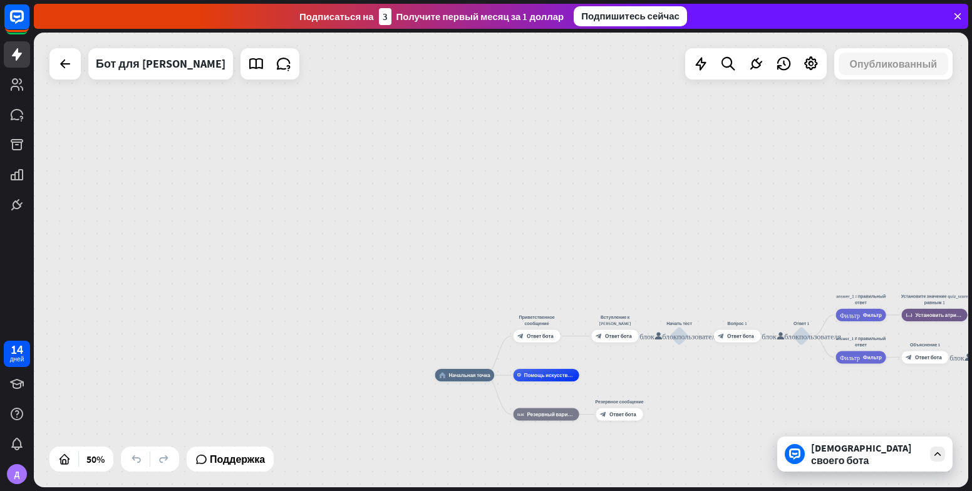
drag, startPoint x: 380, startPoint y: 135, endPoint x: 971, endPoint y: 98, distance: 593.1
click at [971, 104] on div "home_2 Начальная точка Приветственное сообщение block_bot_response Ответ бота В…" at bounding box center [503, 262] width 938 height 458
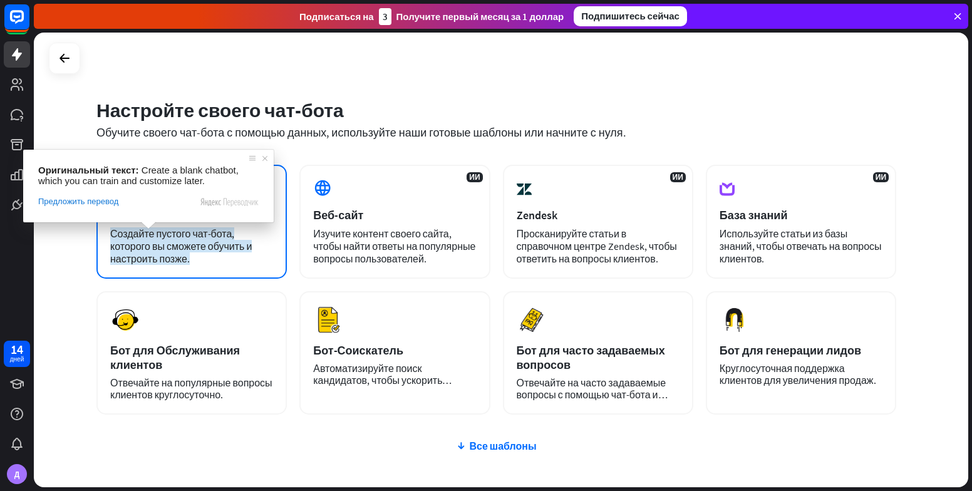
click at [253, 257] on div "Создайте пустого чат-бота, которого вы сможете обучить и настроить позже." at bounding box center [191, 246] width 163 height 38
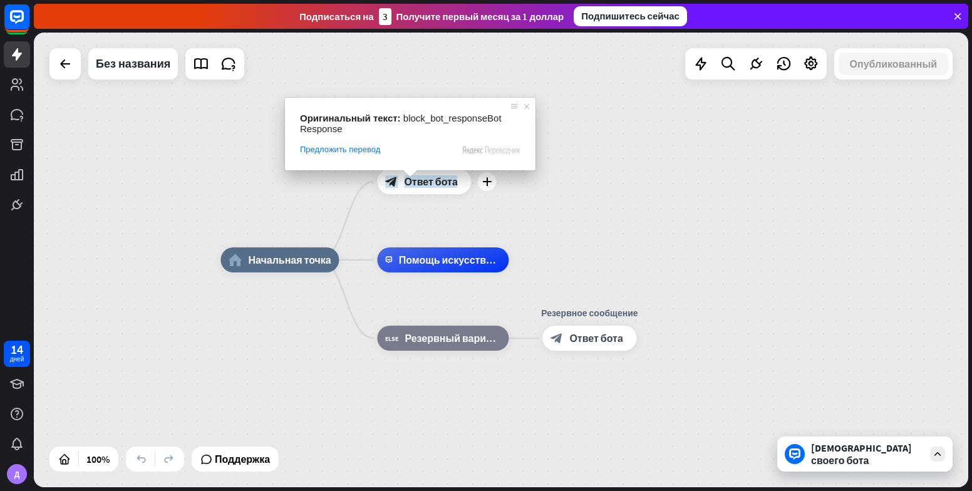
click at [411, 187] on ya-tr-span "Ответ бота" at bounding box center [430, 181] width 53 height 13
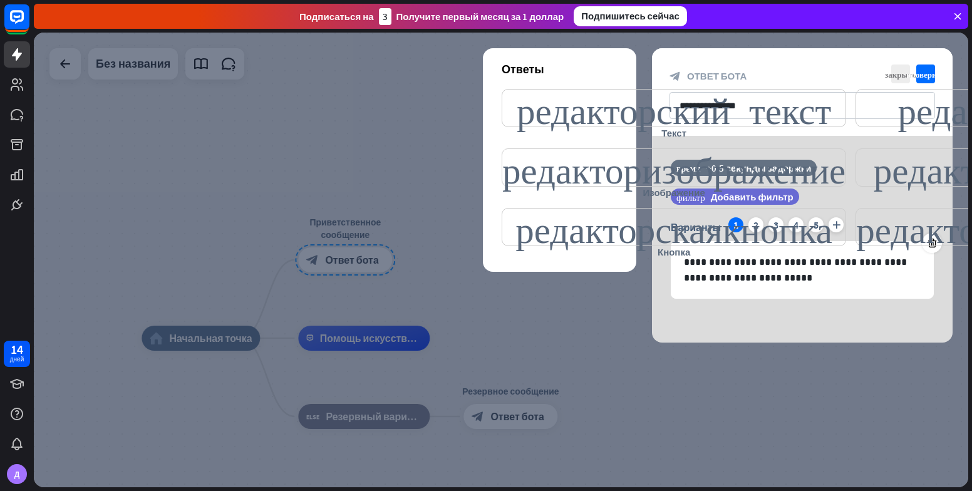
click at [436, 148] on div at bounding box center [501, 260] width 934 height 455
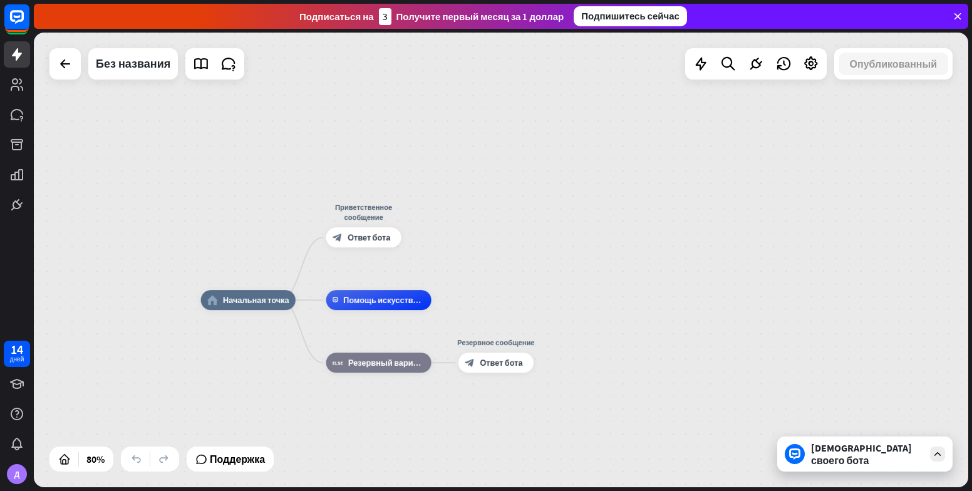
drag, startPoint x: 437, startPoint y: 148, endPoint x: 448, endPoint y: 118, distance: 31.3
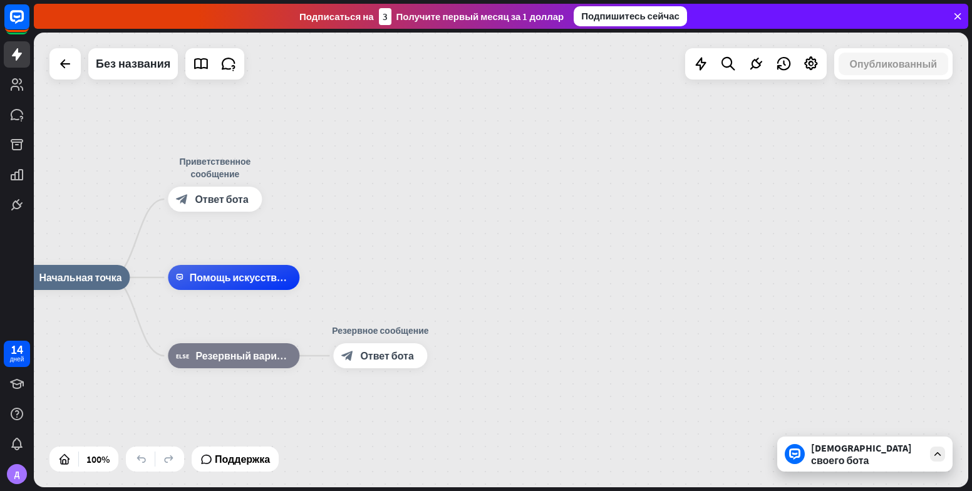
drag, startPoint x: 462, startPoint y: 158, endPoint x: 338, endPoint y: 100, distance: 137.0
click at [338, 100] on div "home_2 Начальная точка Приветственное сообщение block_bot_response Ответ бота П…" at bounding box center [501, 260] width 934 height 455
click at [702, 75] on div at bounding box center [700, 63] width 25 height 25
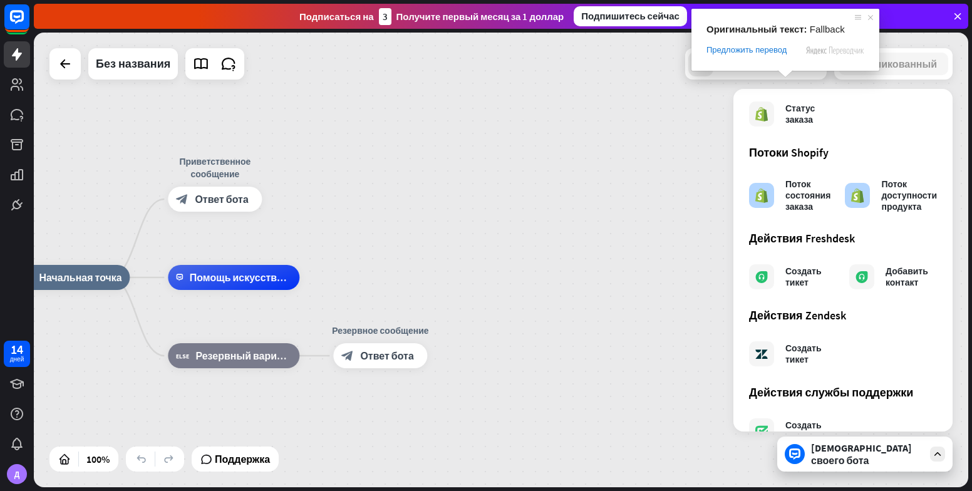
scroll to position [677, 0]
